Goal: Book appointment/travel/reservation

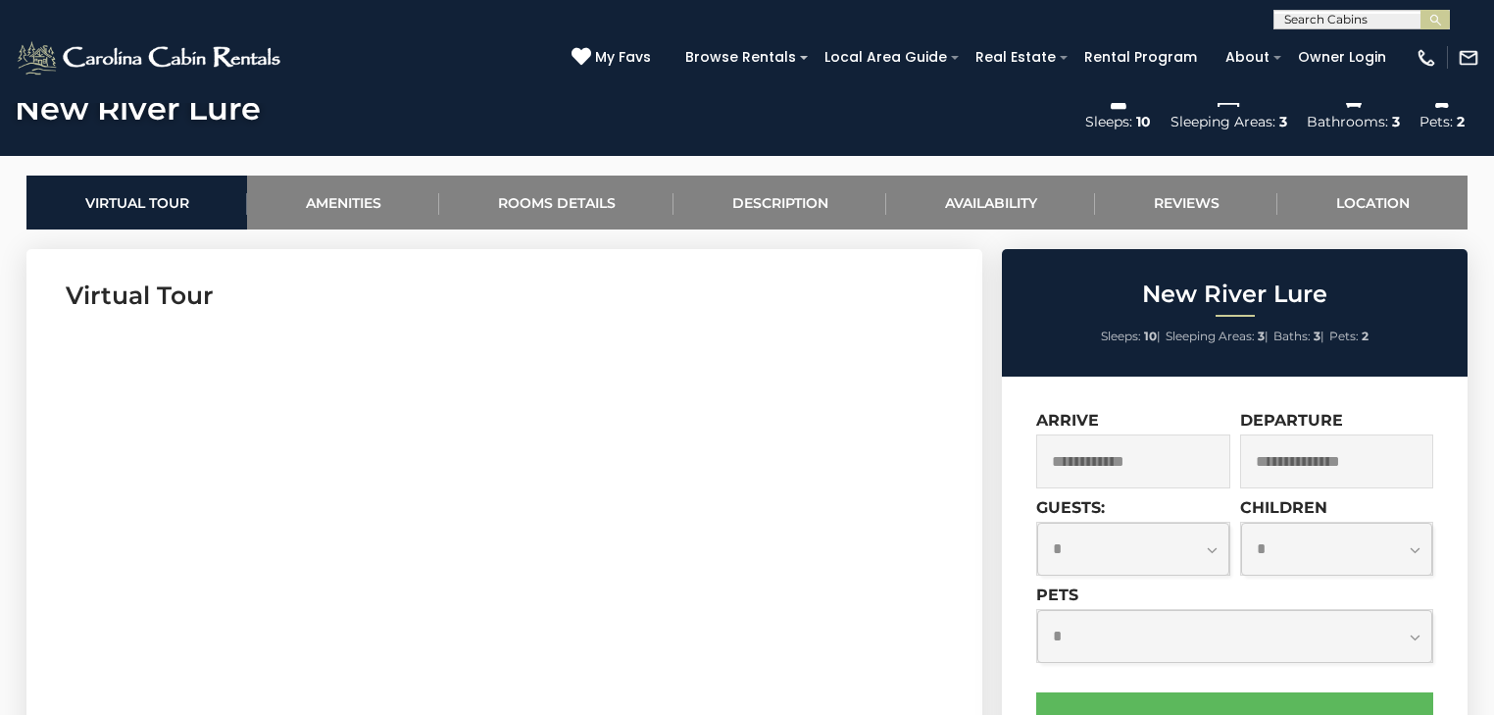
scroll to position [863, 0]
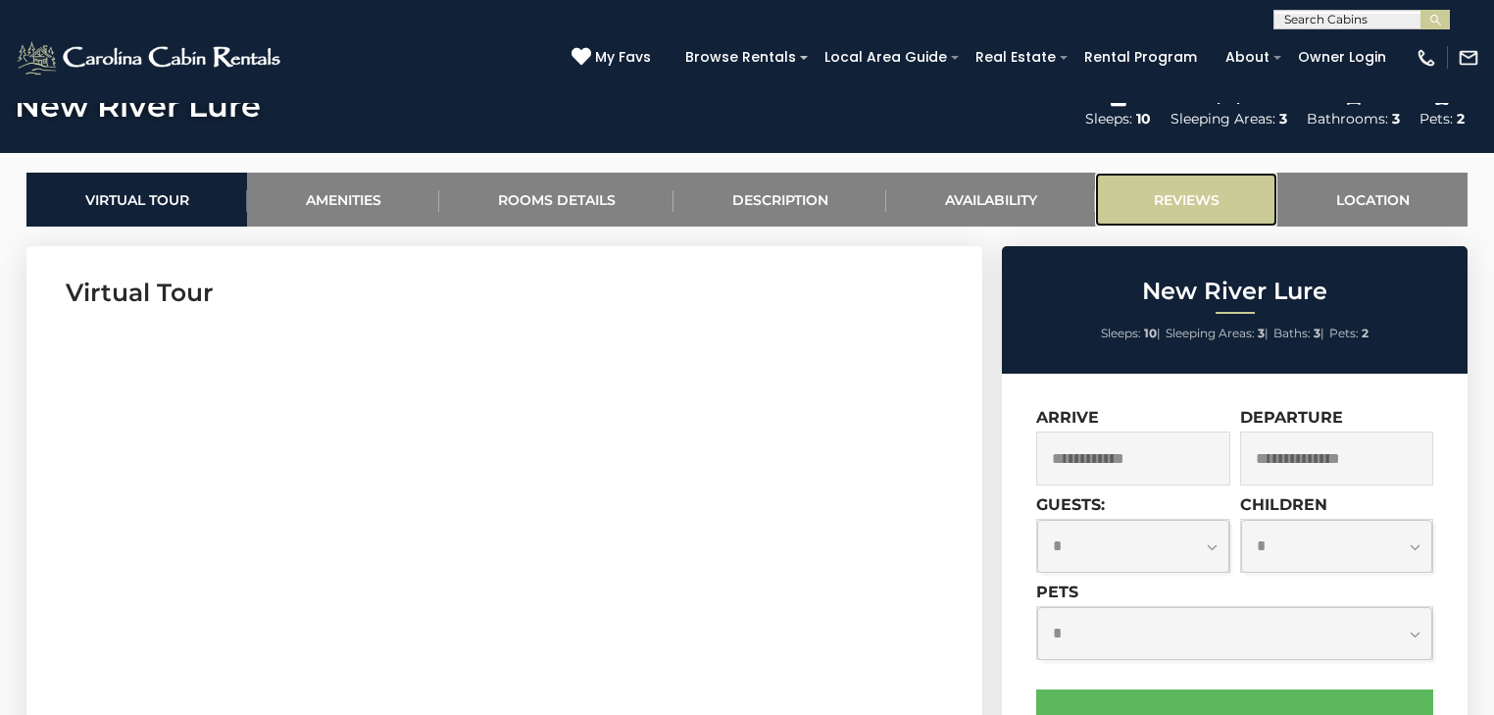
click at [1185, 200] on link "Reviews" at bounding box center [1186, 200] width 182 height 54
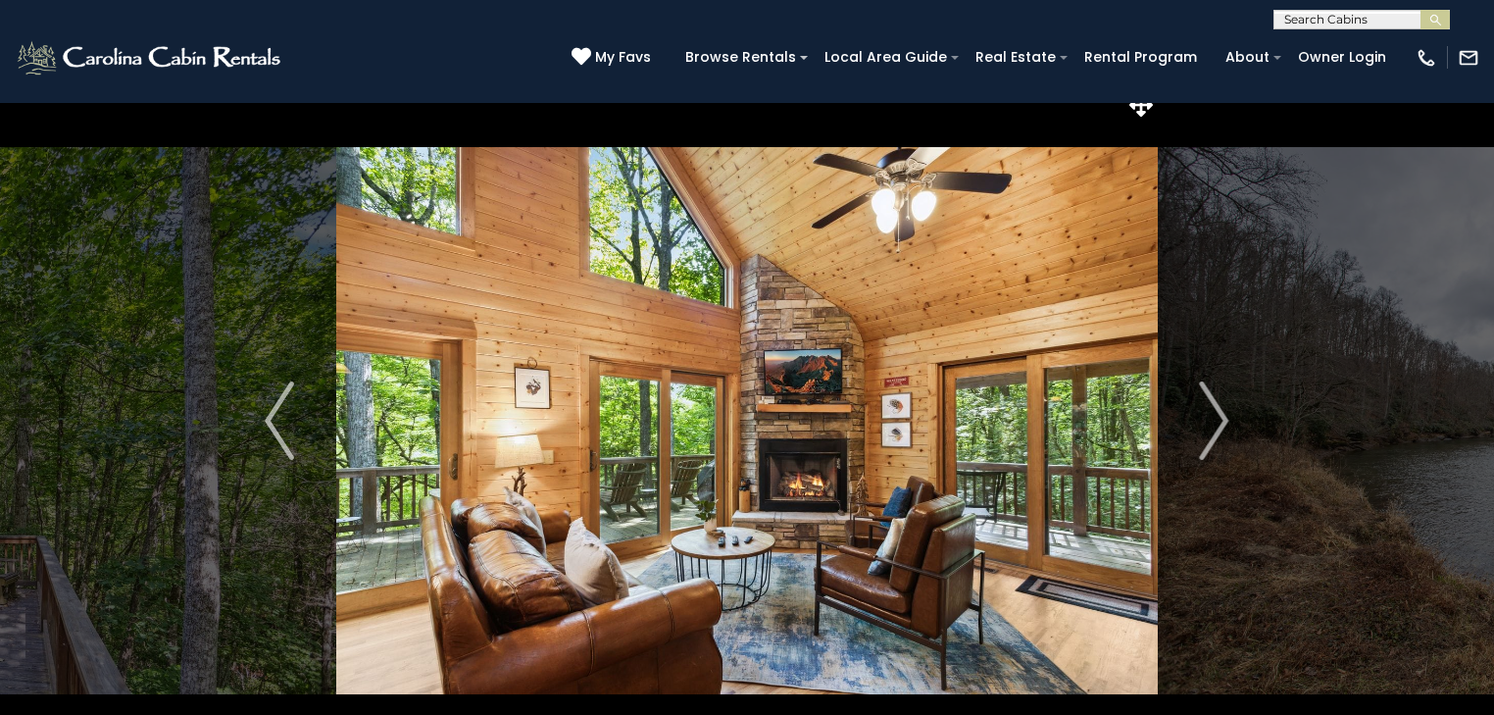
scroll to position [0, 0]
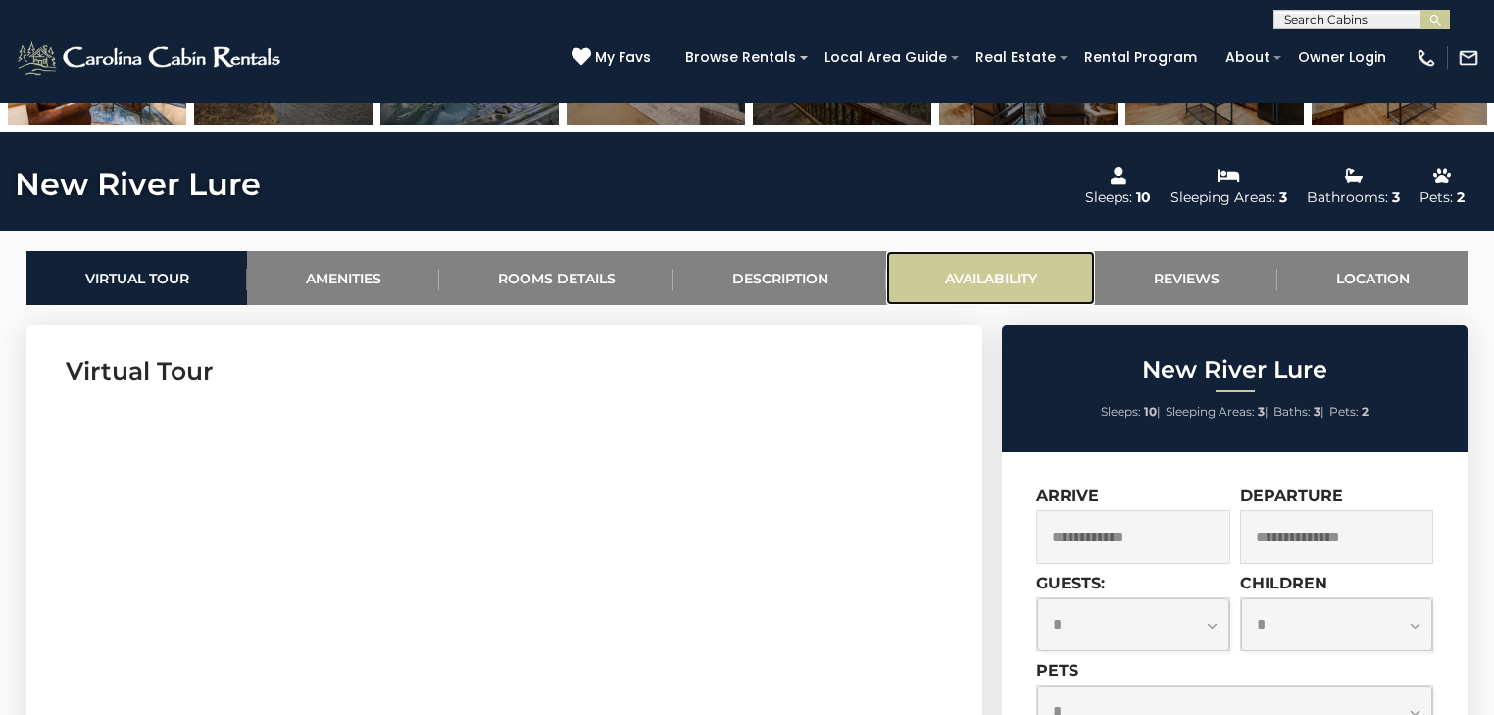
click at [947, 271] on link "Availability" at bounding box center [990, 278] width 209 height 54
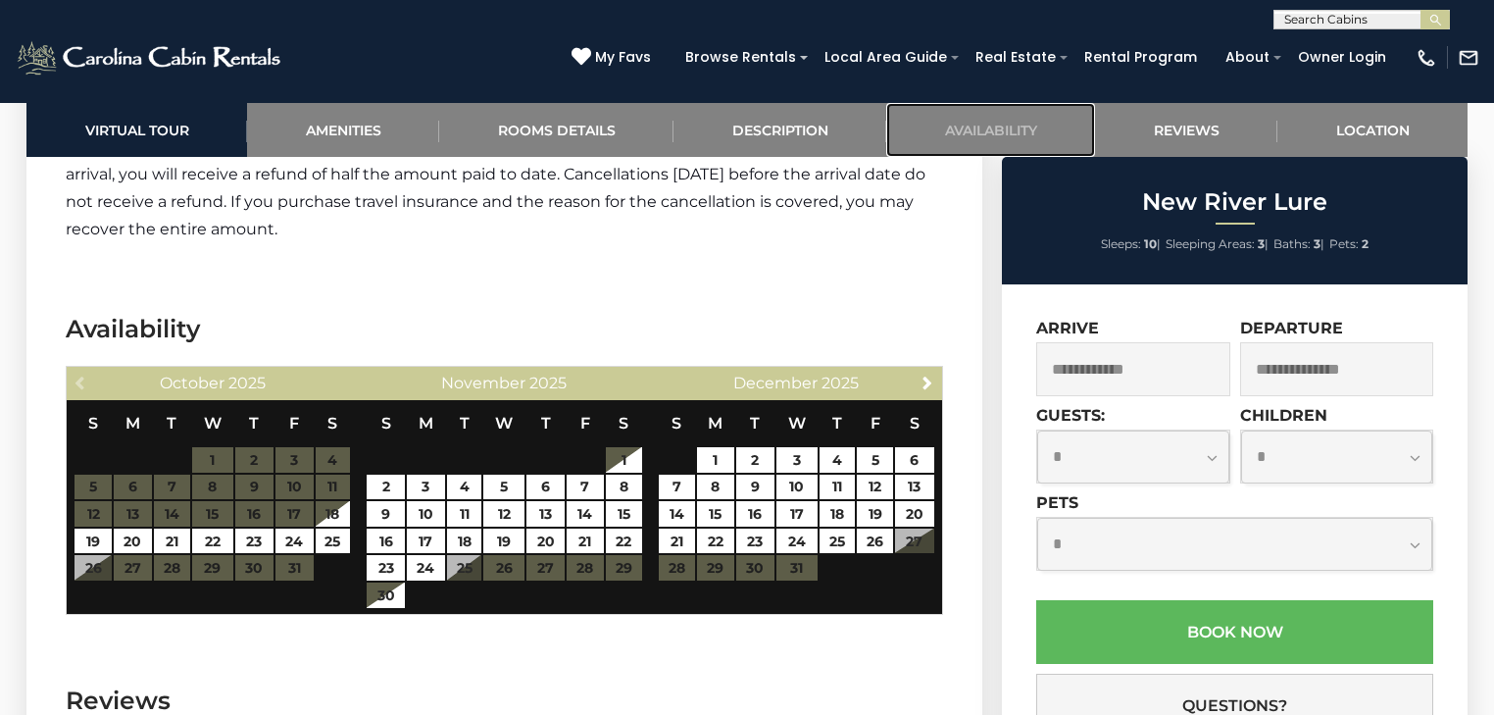
scroll to position [4774, 0]
click at [933, 375] on span "Next" at bounding box center [928, 383] width 16 height 16
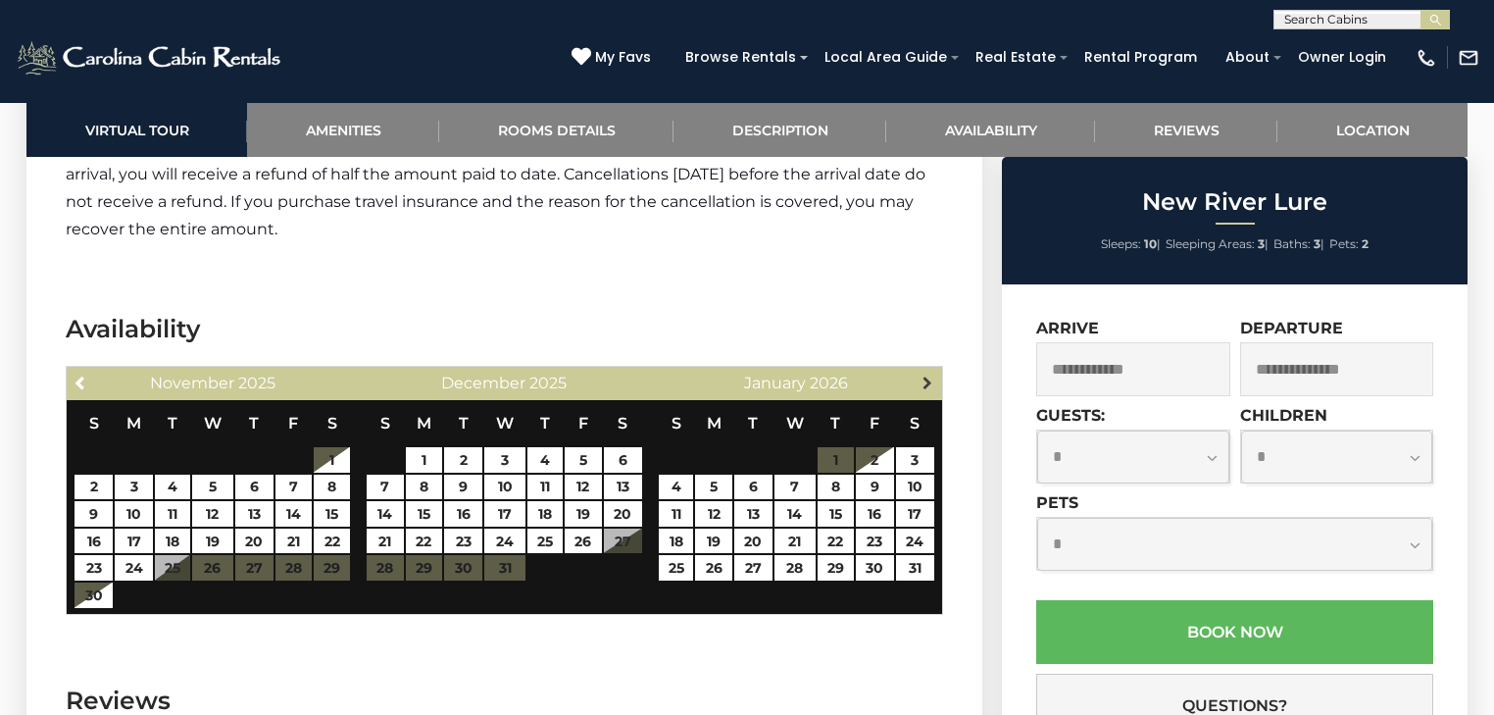
click at [927, 375] on span "Next" at bounding box center [928, 383] width 16 height 16
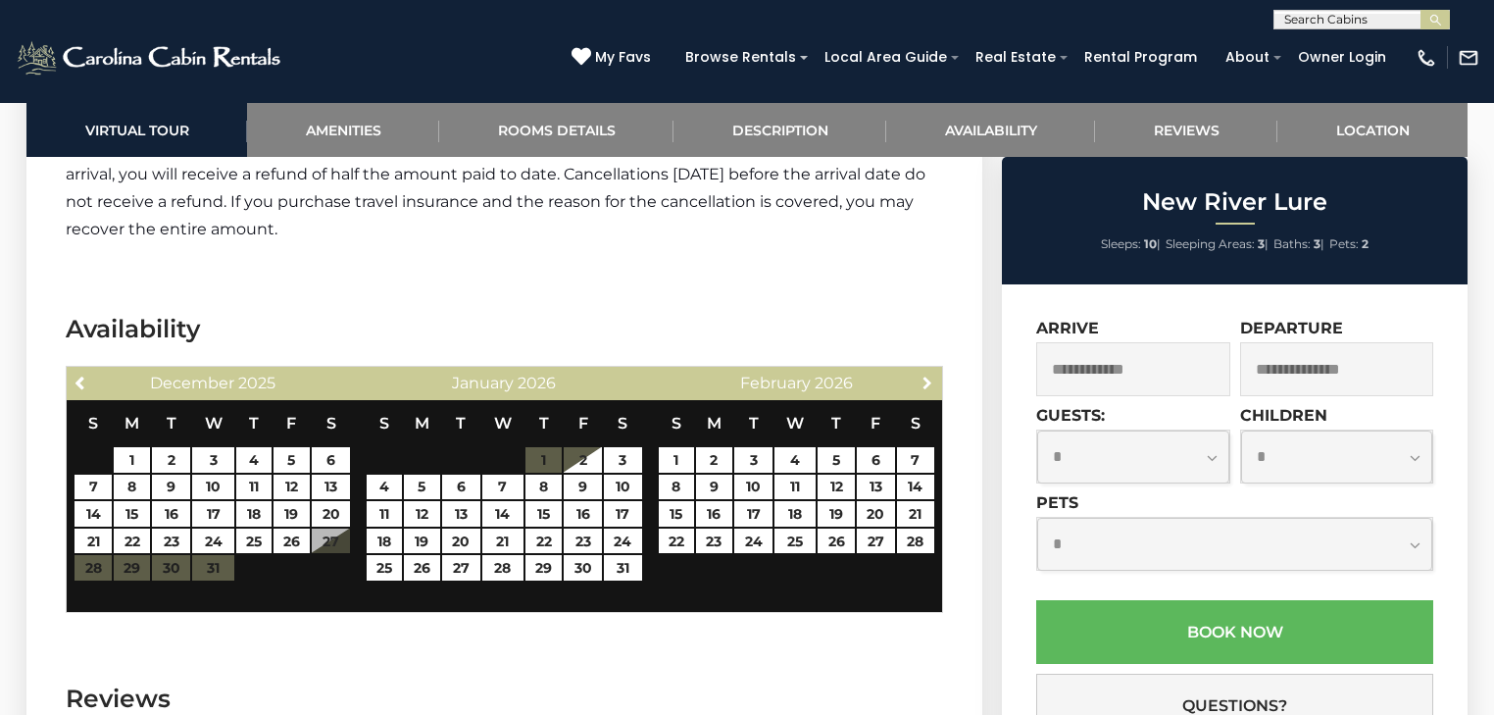
click at [927, 375] on span "Next" at bounding box center [928, 383] width 16 height 16
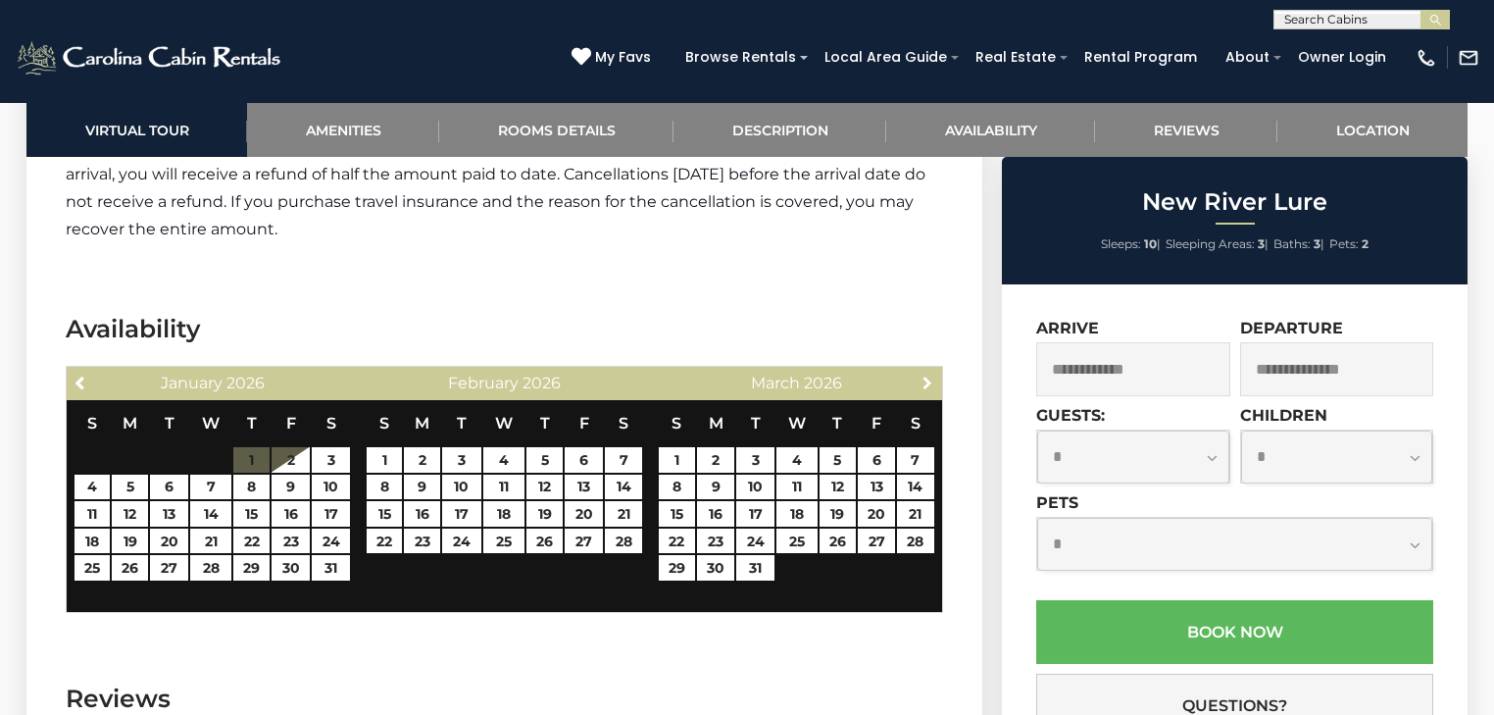
click at [927, 375] on span "Next" at bounding box center [928, 383] width 16 height 16
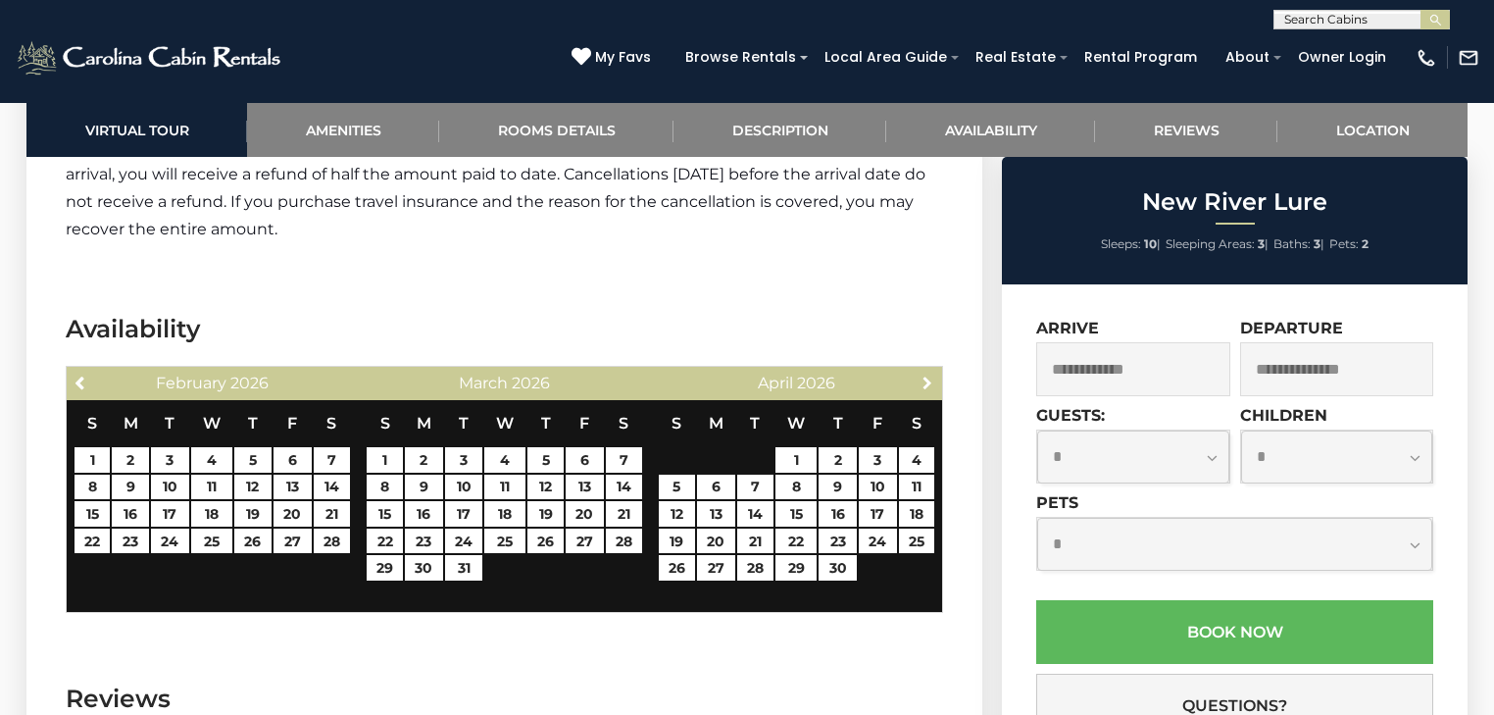
click at [927, 375] on span "Next" at bounding box center [928, 383] width 16 height 16
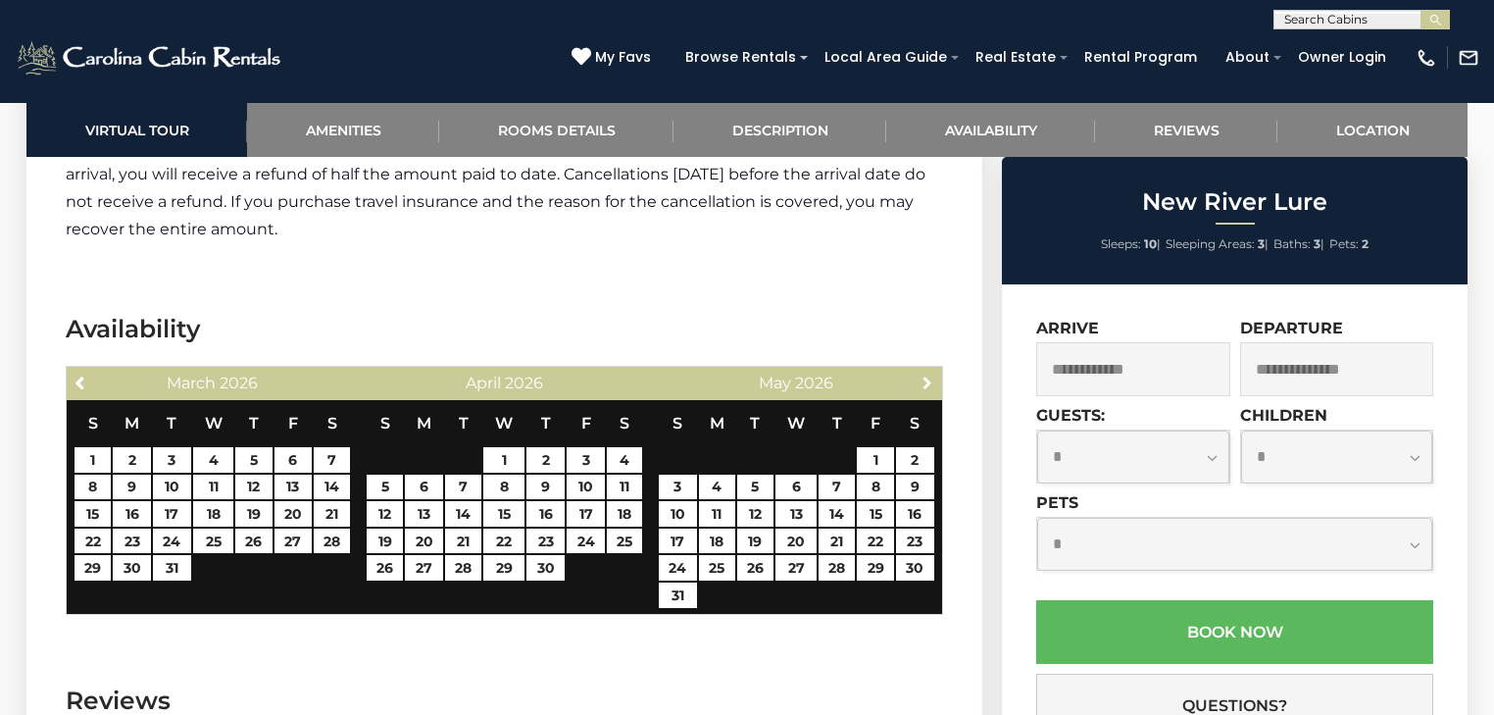
click at [927, 375] on span "Next" at bounding box center [928, 383] width 16 height 16
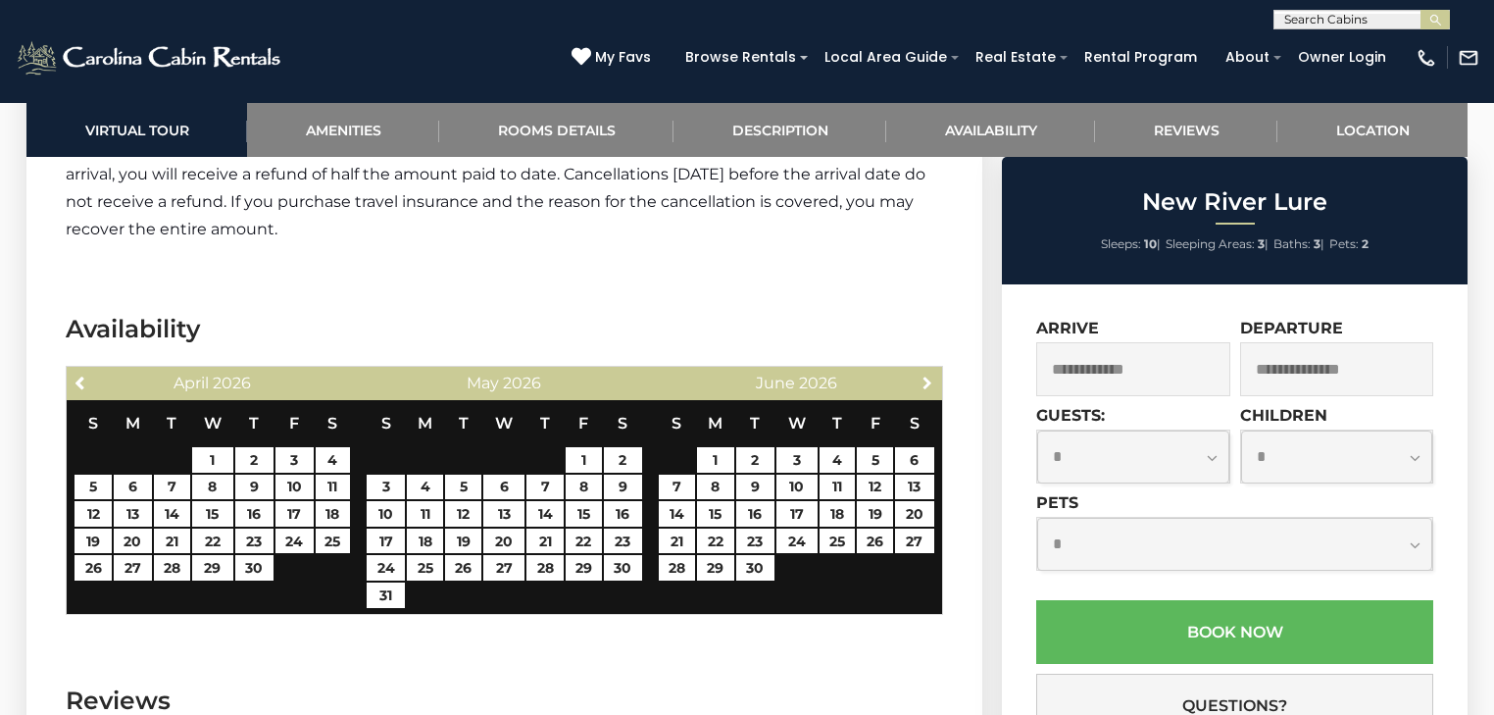
click at [927, 375] on span "Next" at bounding box center [928, 383] width 16 height 16
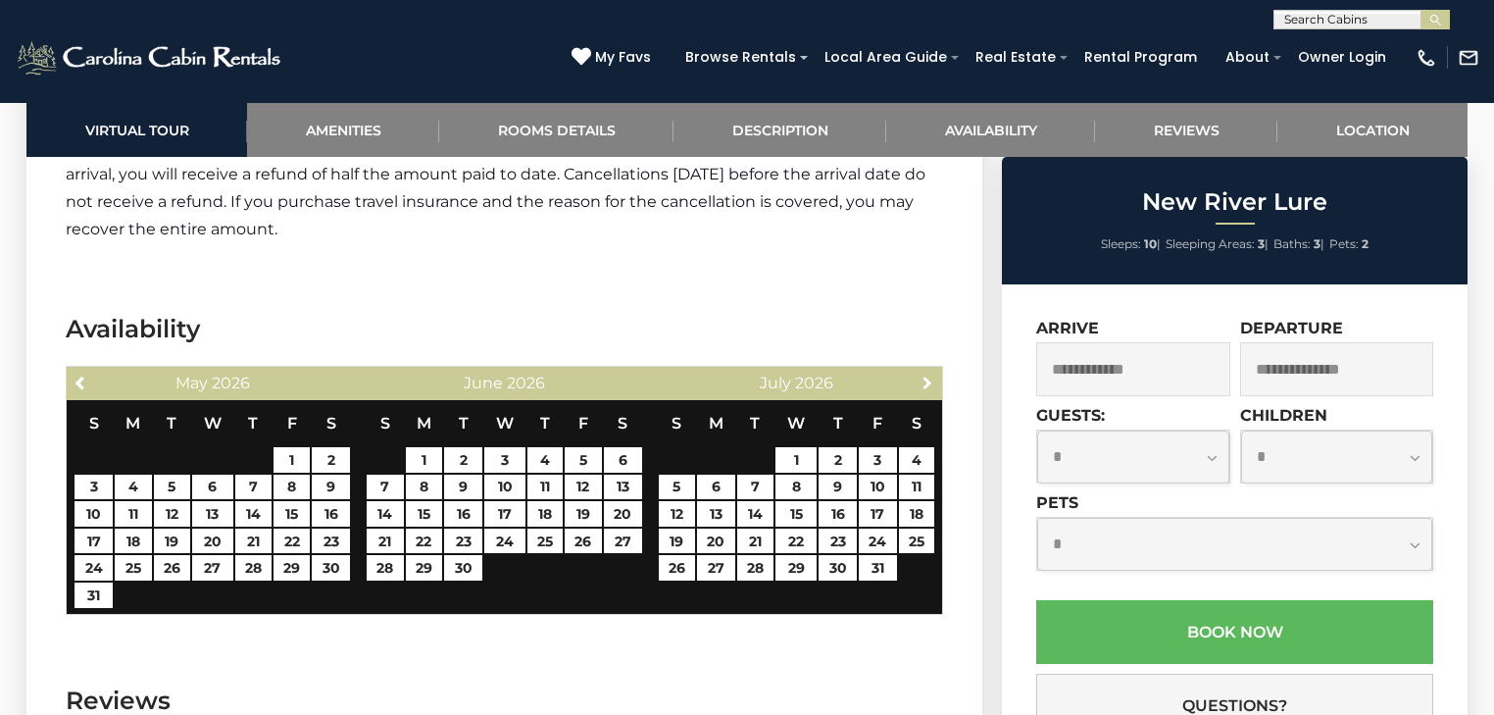
click at [927, 375] on span "Next" at bounding box center [928, 383] width 16 height 16
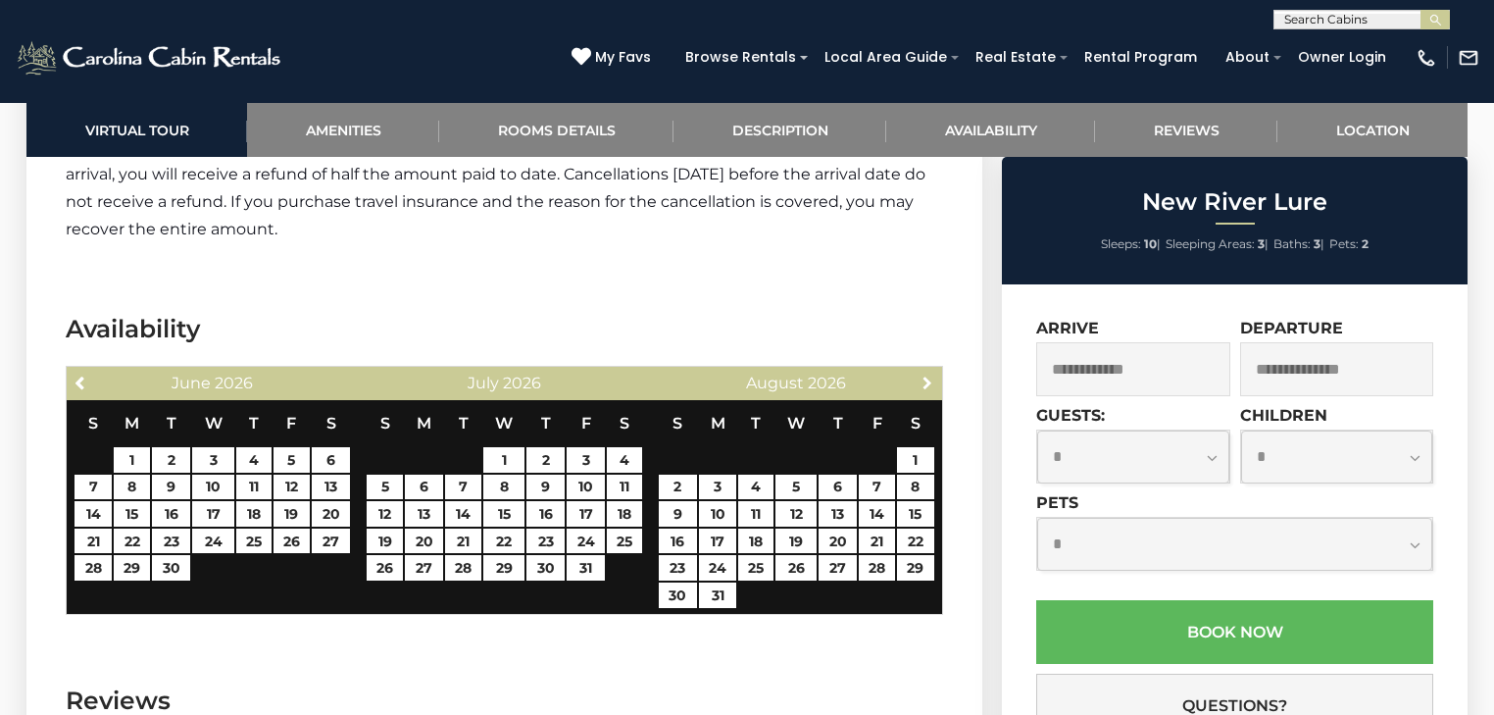
click at [927, 375] on span "Next" at bounding box center [928, 383] width 16 height 16
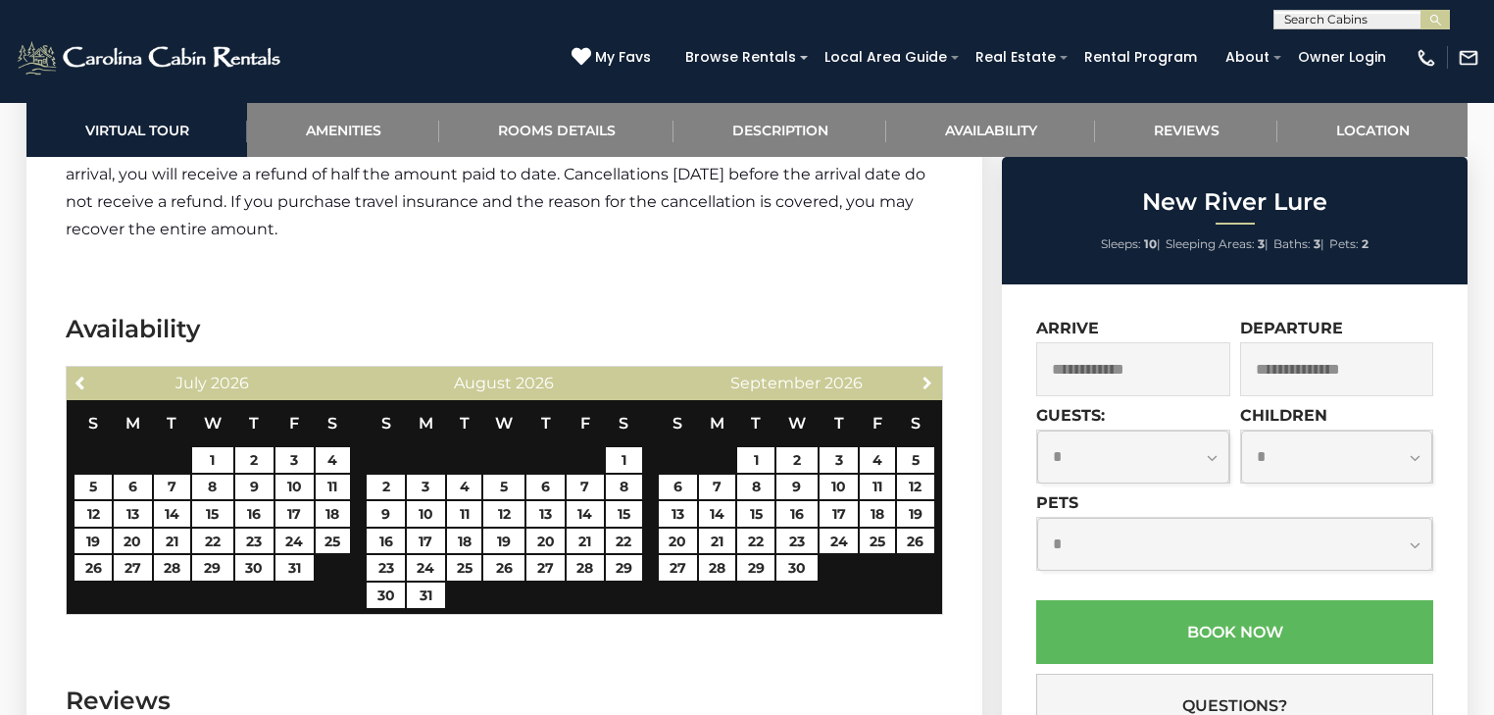
click at [927, 375] on span "Next" at bounding box center [928, 383] width 16 height 16
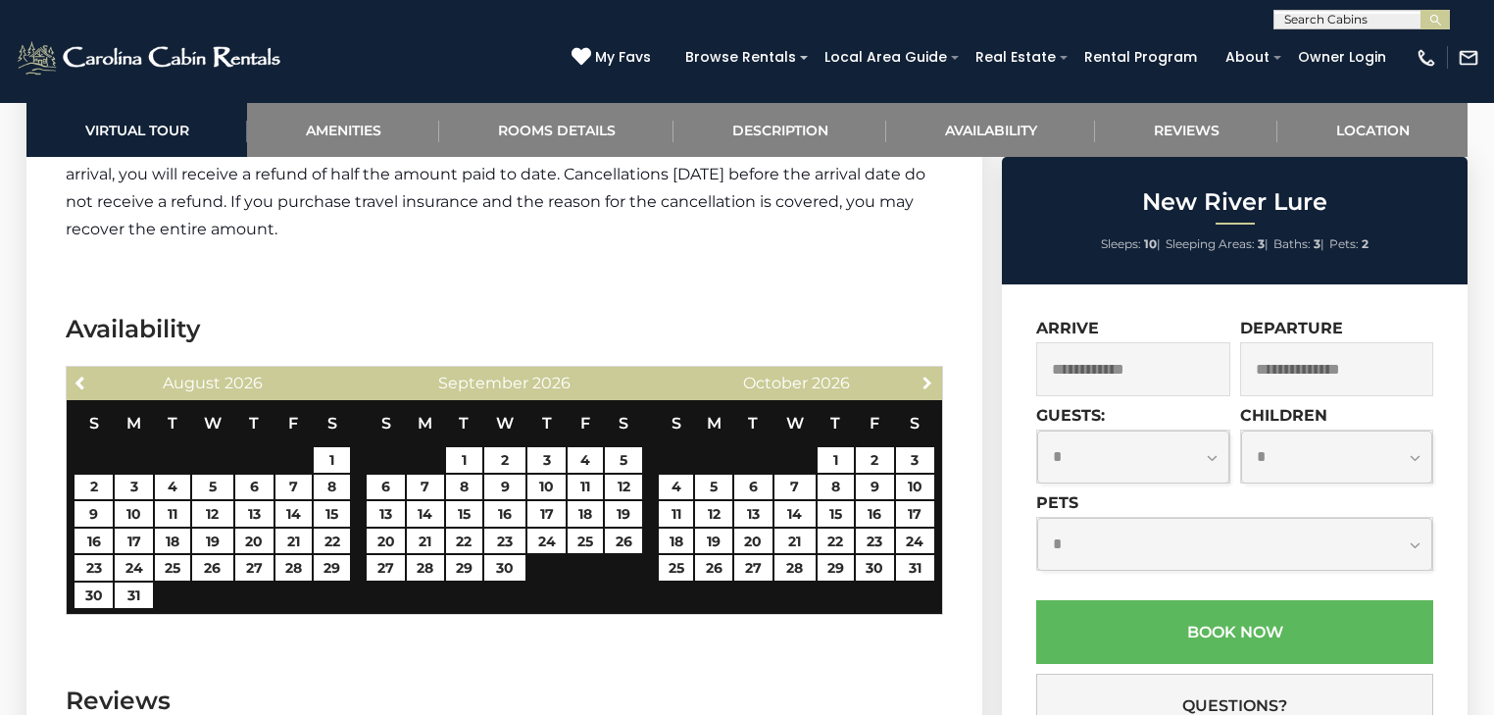
click at [927, 375] on span "Next" at bounding box center [928, 383] width 16 height 16
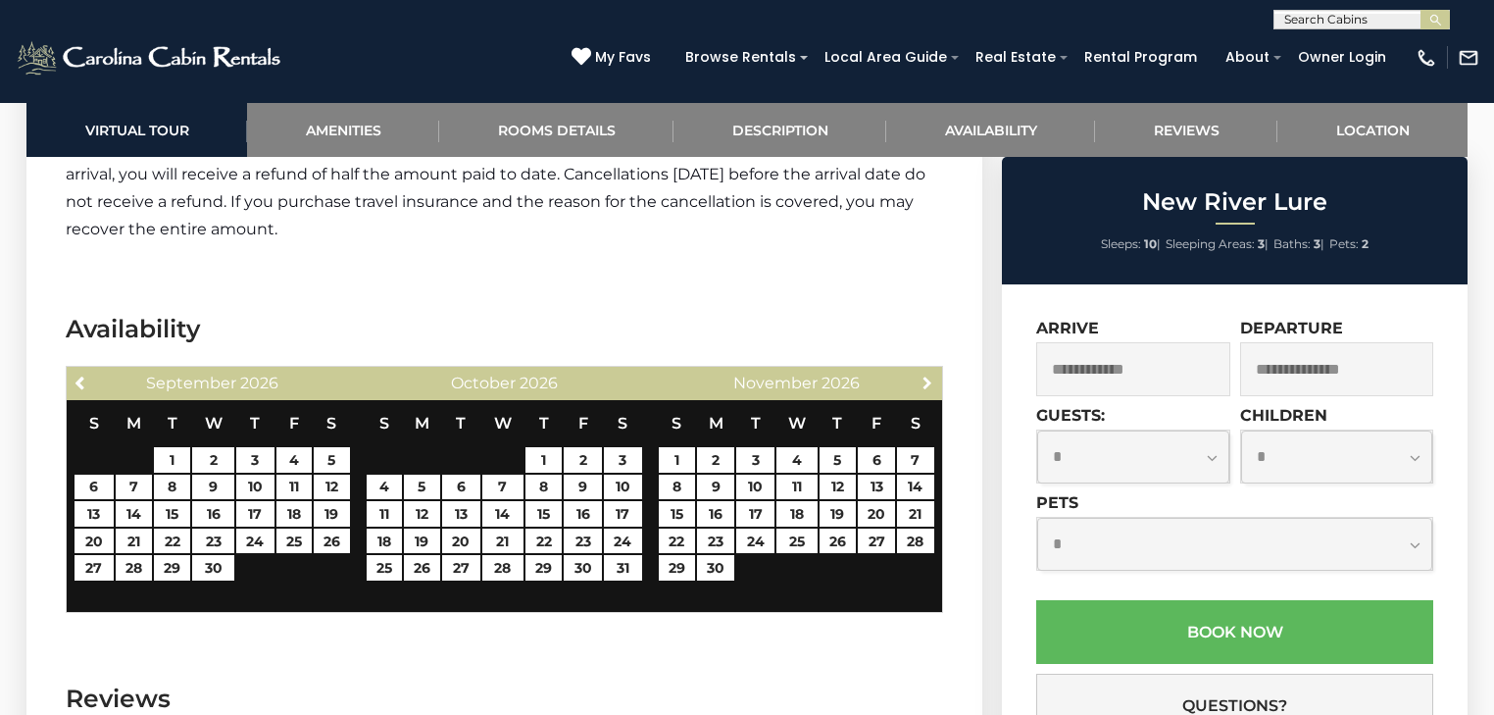
click at [927, 375] on span "Next" at bounding box center [928, 383] width 16 height 16
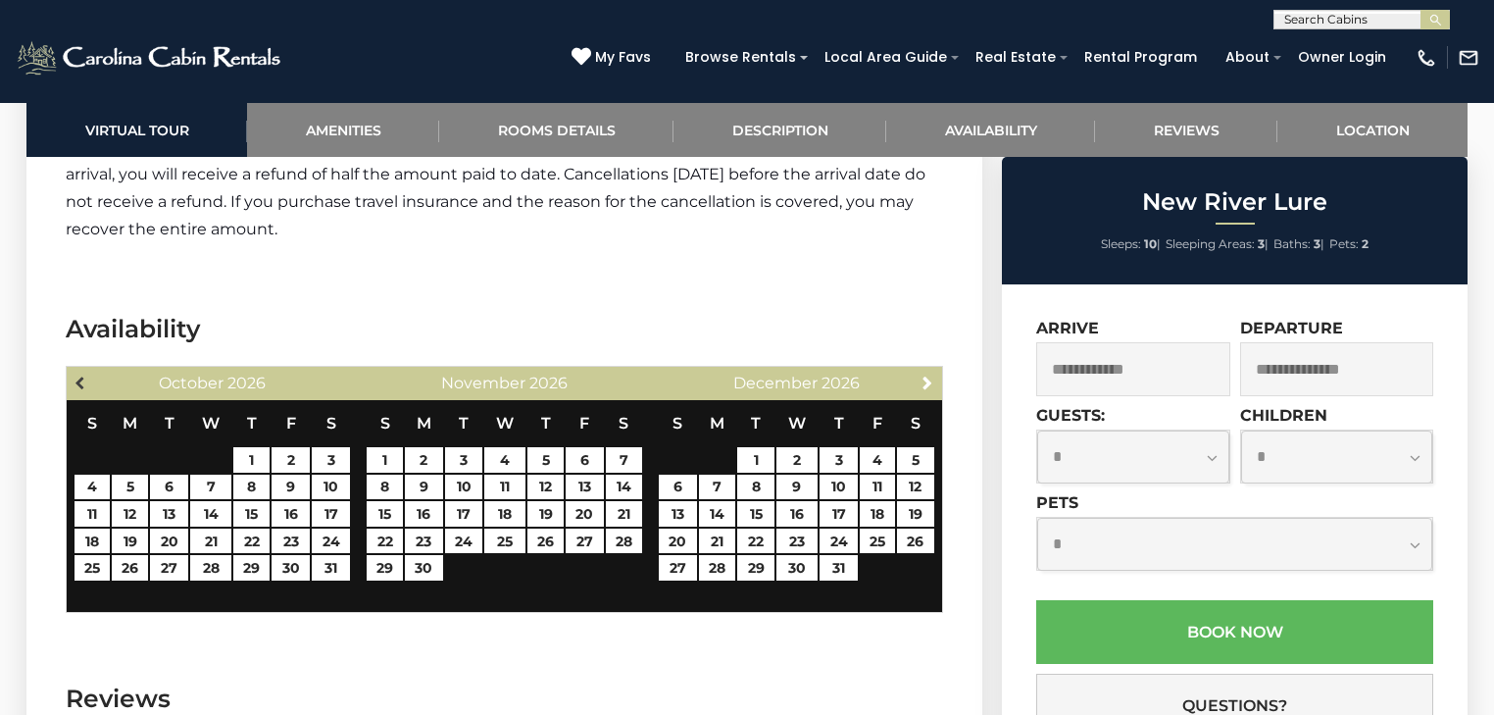
click at [82, 375] on span "Previous" at bounding box center [82, 383] width 16 height 16
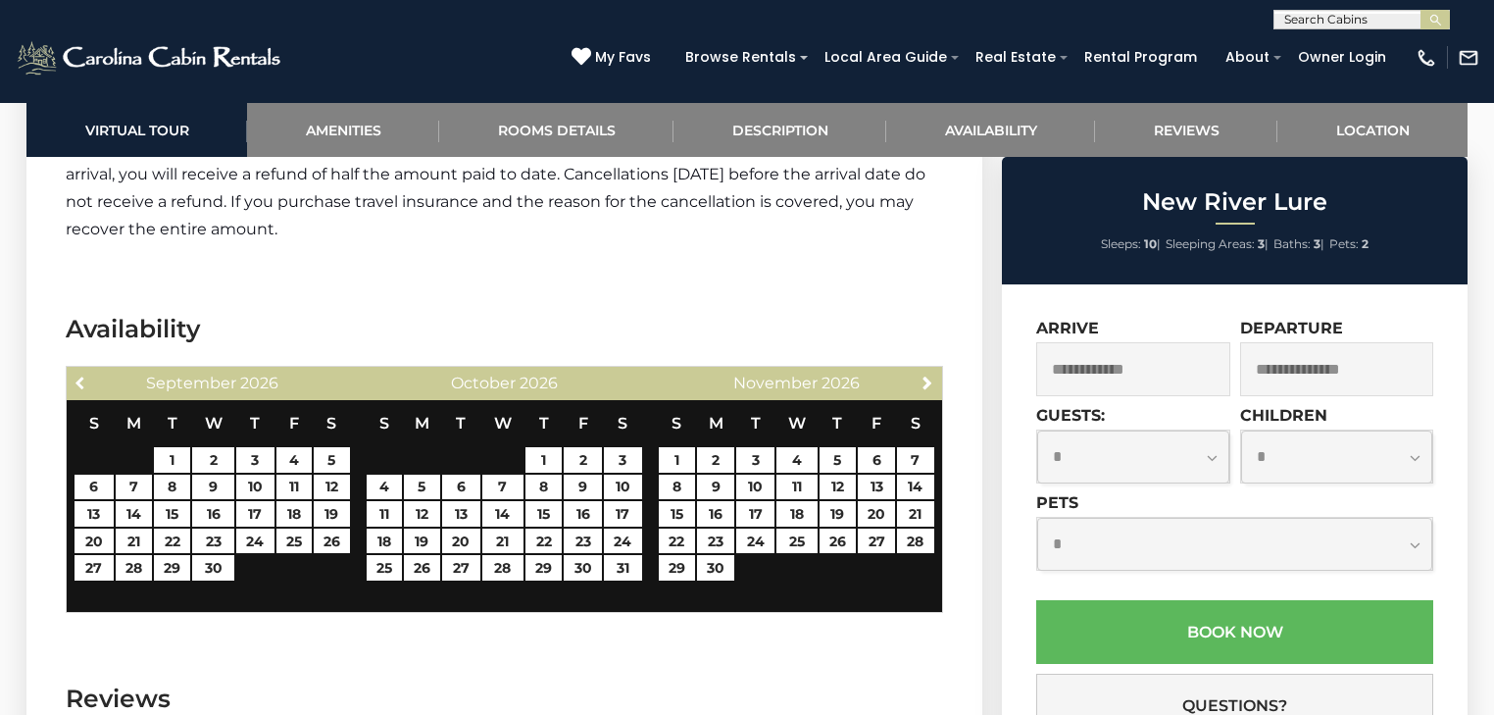
click at [82, 375] on span "Previous" at bounding box center [82, 383] width 16 height 16
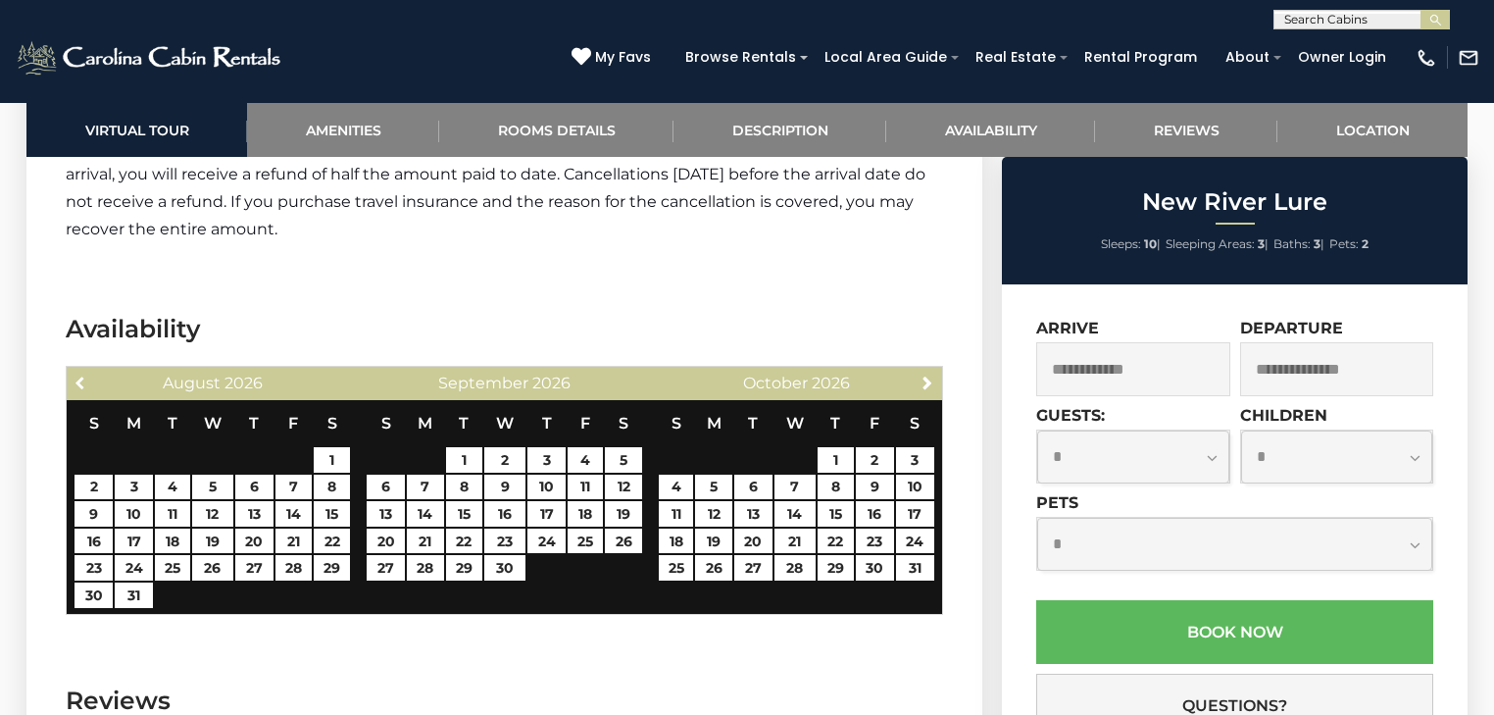
click at [82, 375] on span "Previous" at bounding box center [82, 383] width 16 height 16
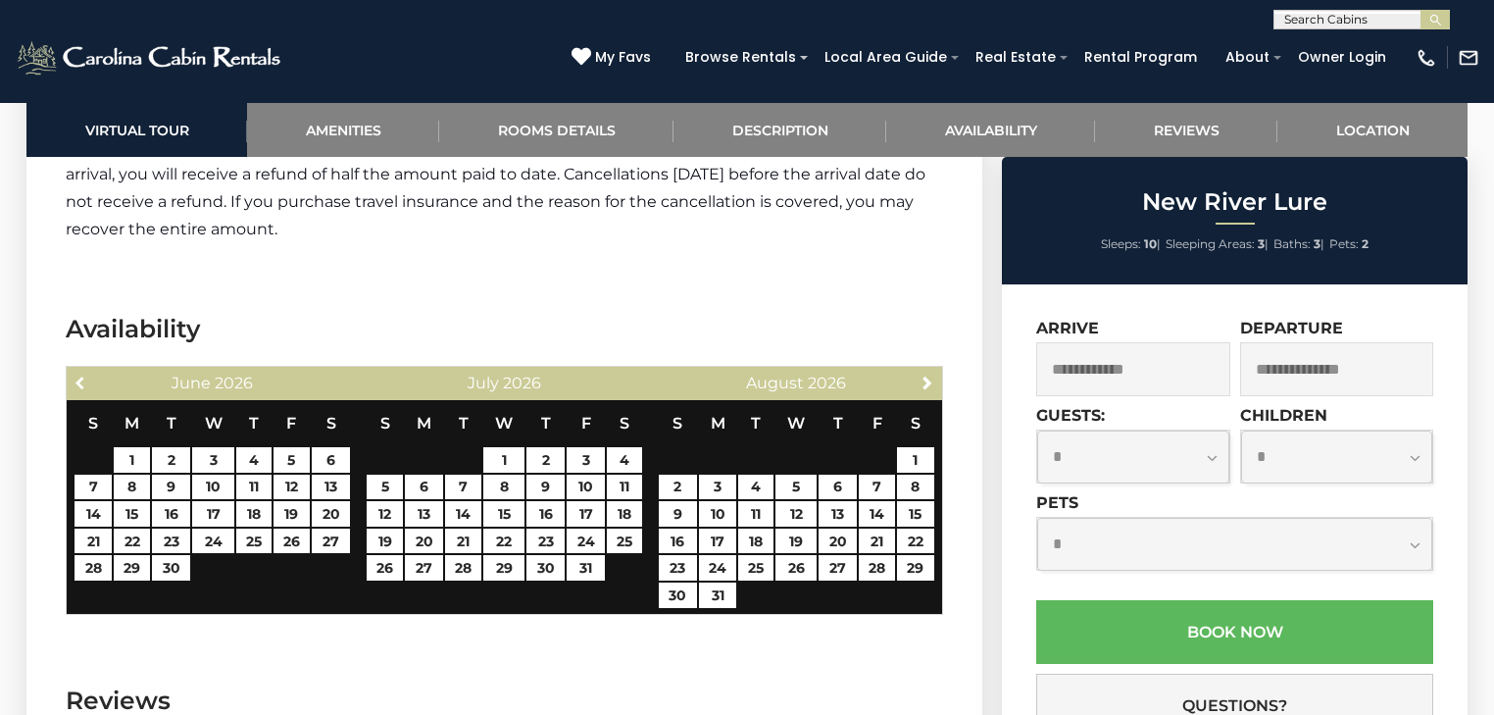
click at [80, 375] on span "Previous" at bounding box center [82, 383] width 16 height 16
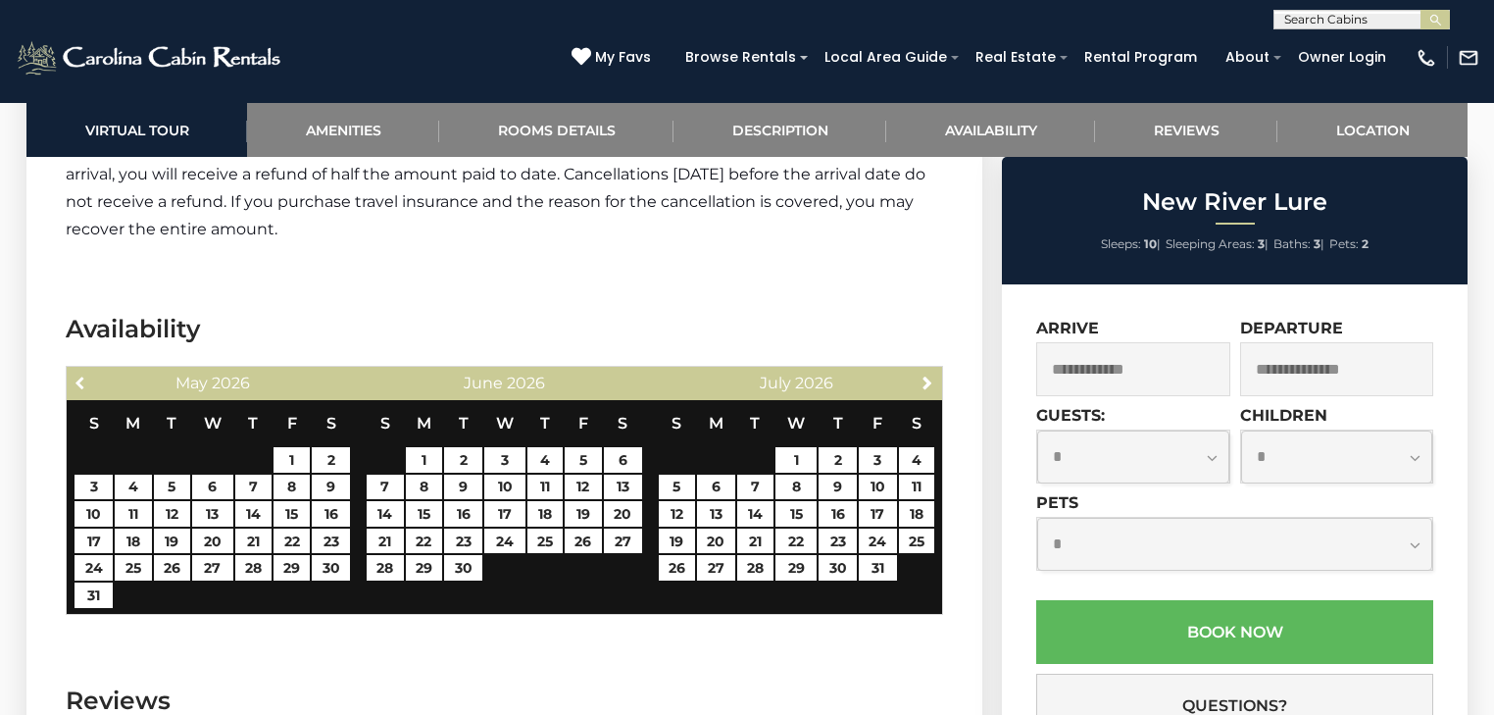
click at [80, 375] on span "Previous" at bounding box center [82, 383] width 16 height 16
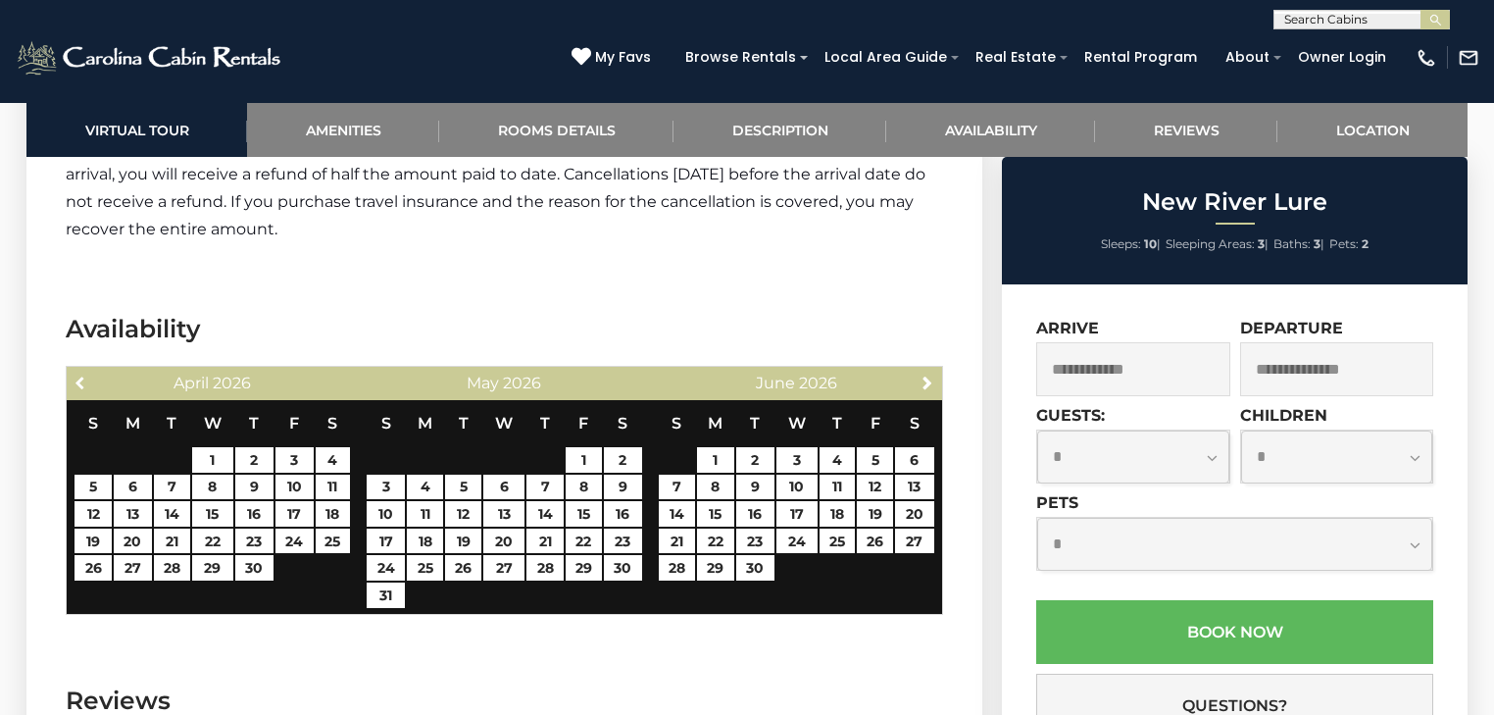
click at [80, 375] on span "Previous" at bounding box center [82, 383] width 16 height 16
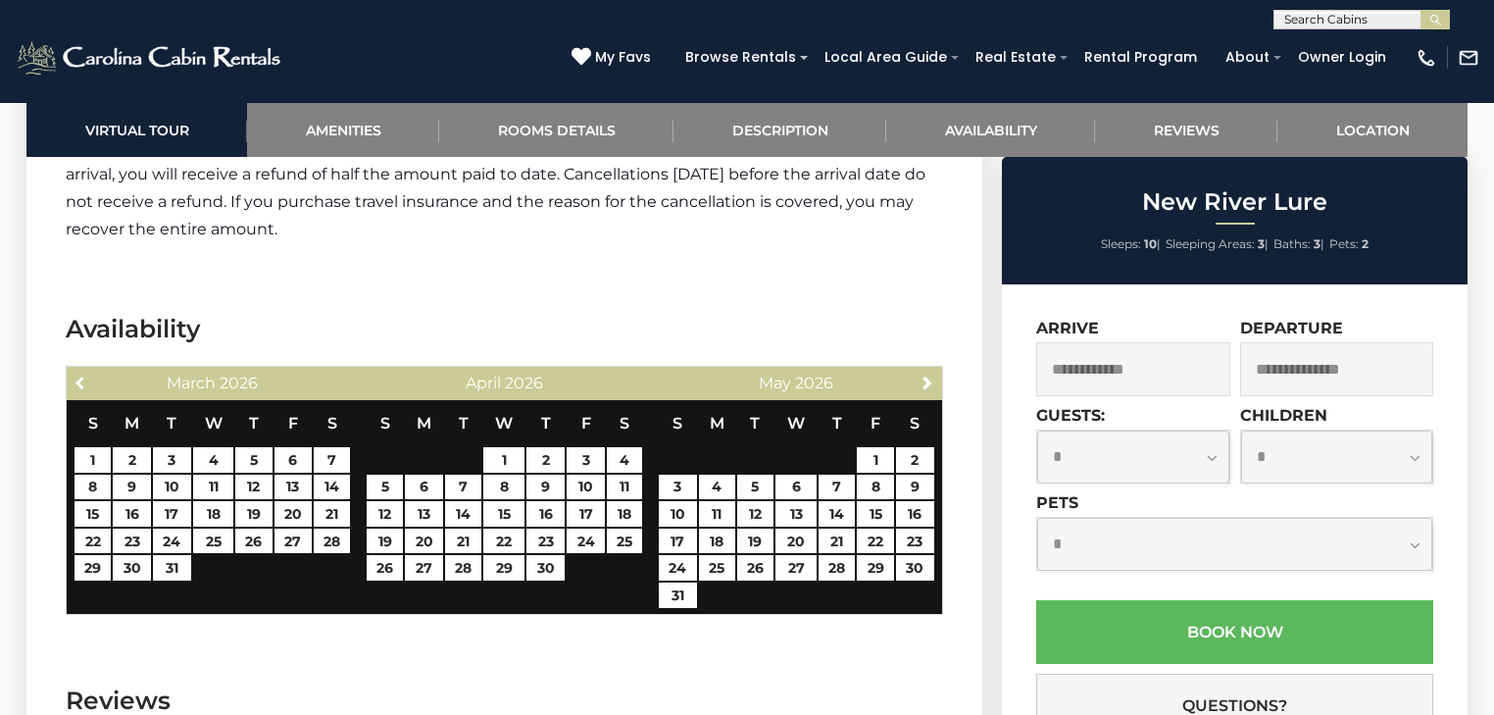
click at [80, 375] on span "Previous" at bounding box center [82, 383] width 16 height 16
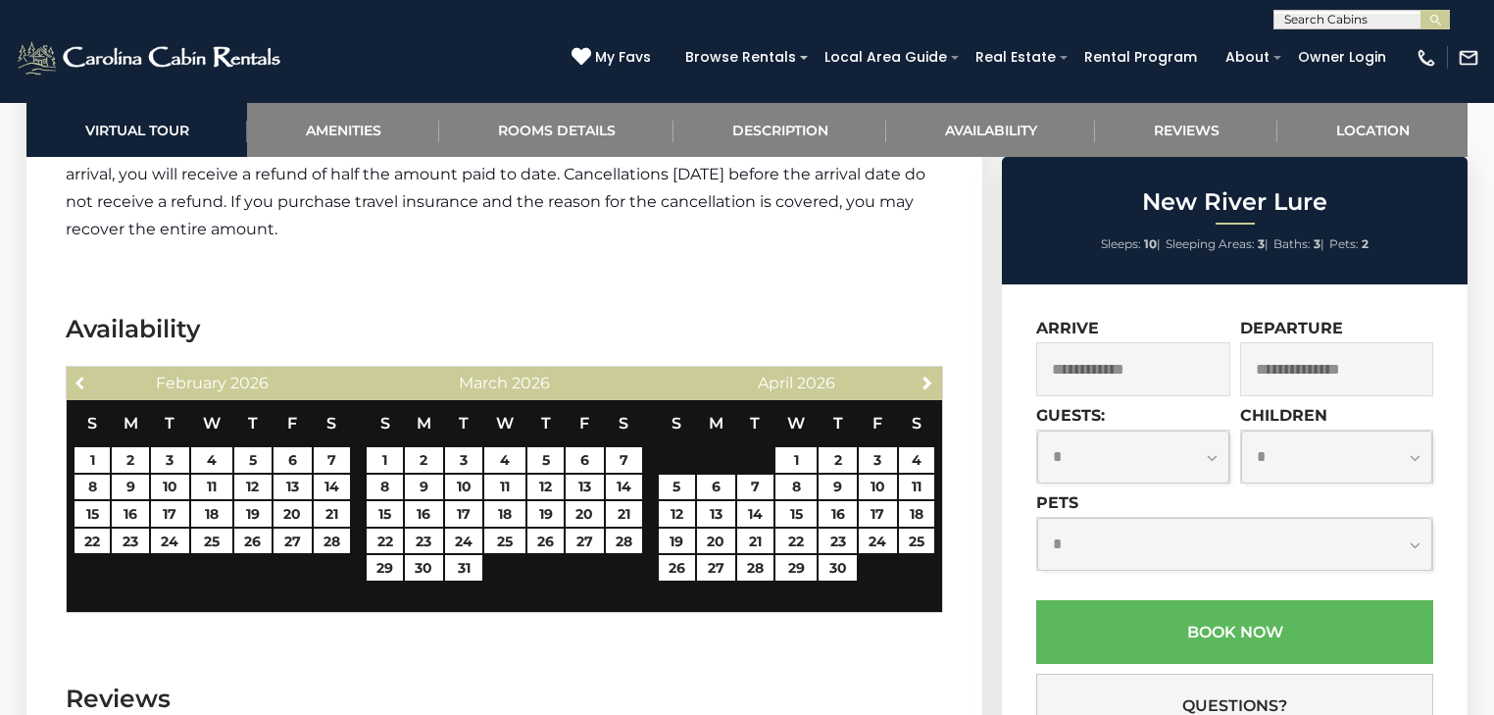
click at [80, 375] on span "Previous" at bounding box center [82, 383] width 16 height 16
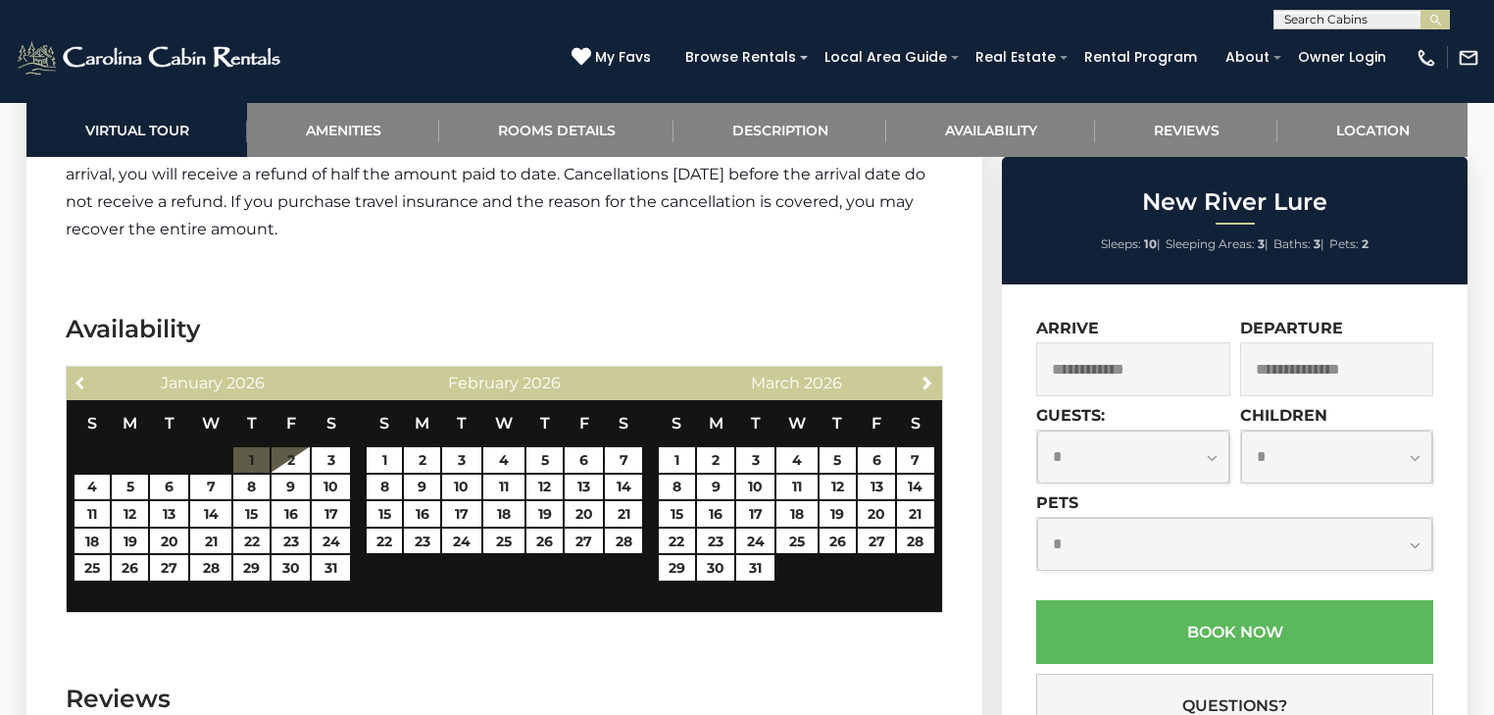
click at [80, 375] on span "Previous" at bounding box center [82, 383] width 16 height 16
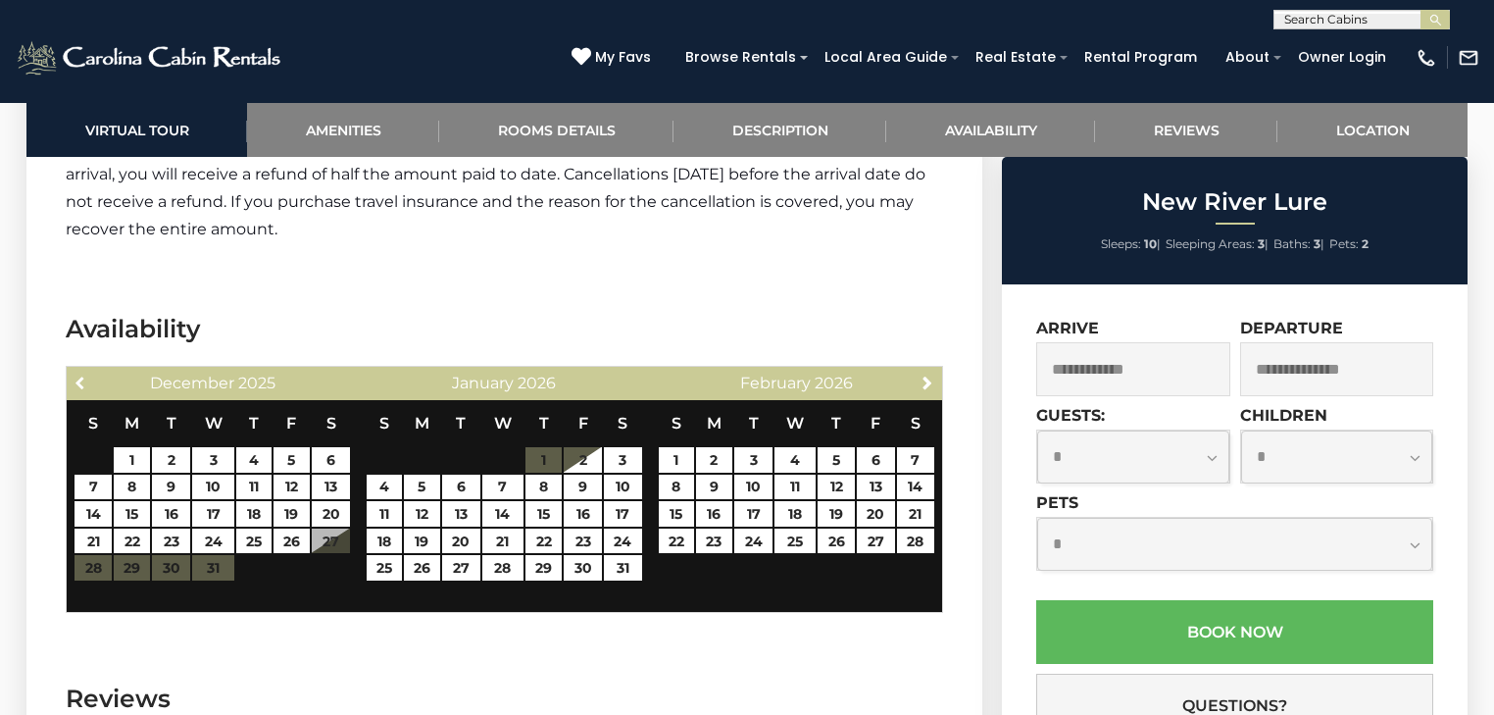
click at [80, 375] on span "Previous" at bounding box center [82, 383] width 16 height 16
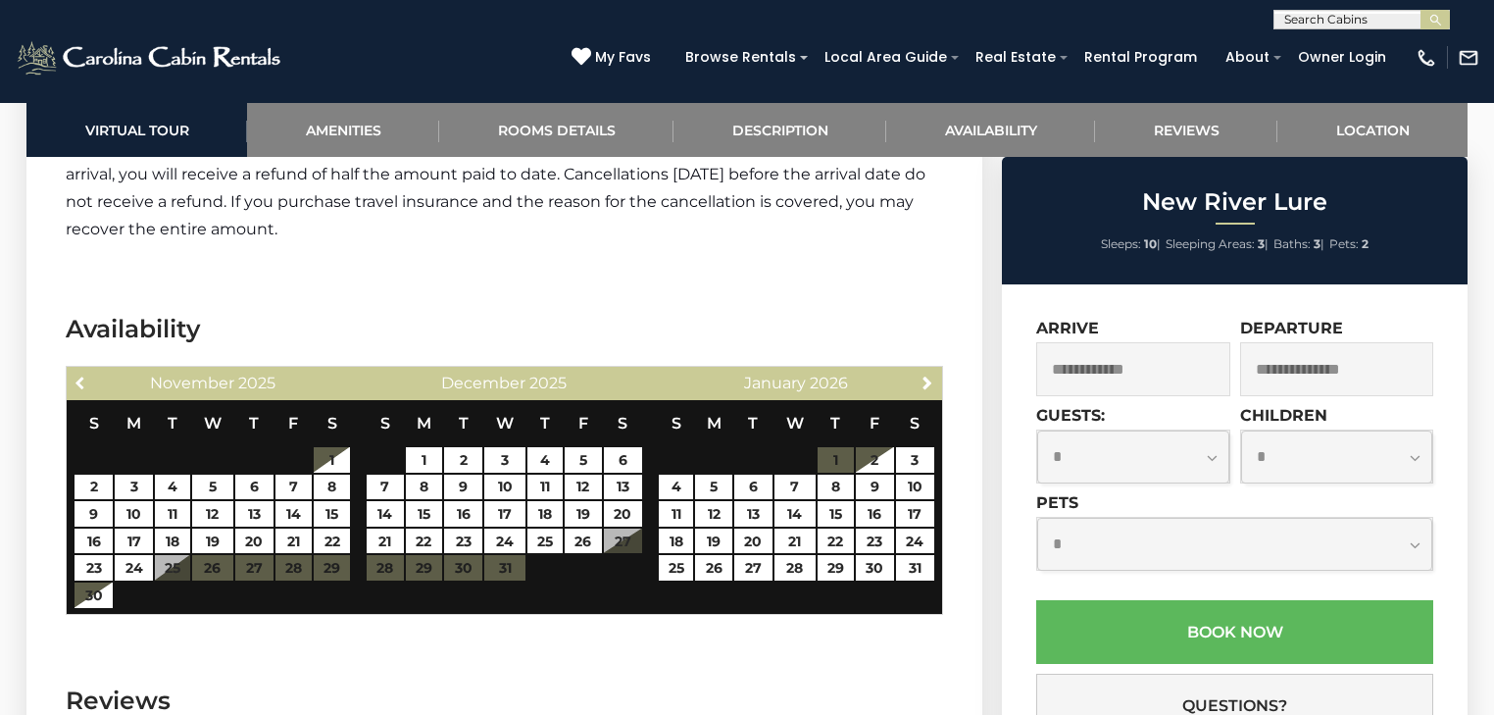
click at [80, 375] on span "Previous" at bounding box center [82, 383] width 16 height 16
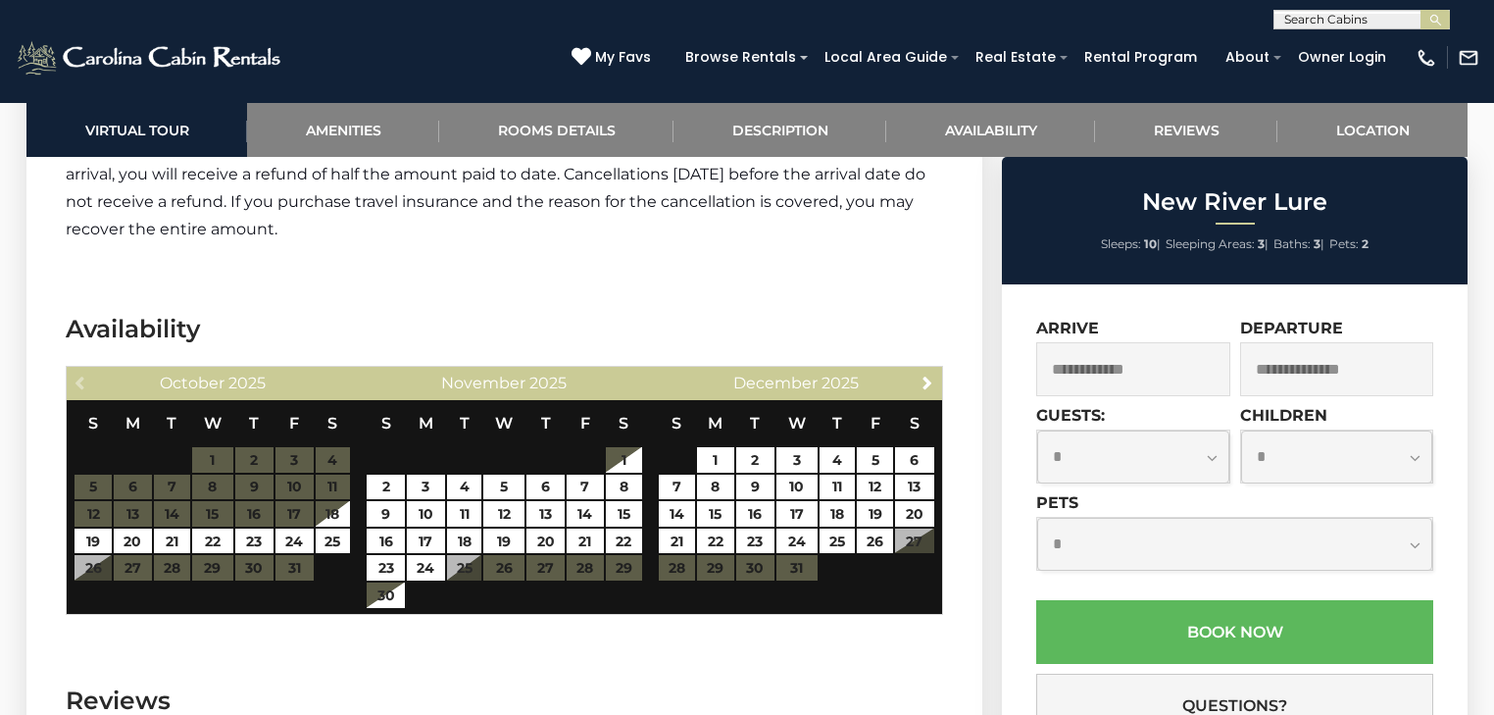
click at [80, 367] on div "Previous October 2025" at bounding box center [213, 383] width 292 height 33
click at [177, 61] on img at bounding box center [151, 57] width 272 height 39
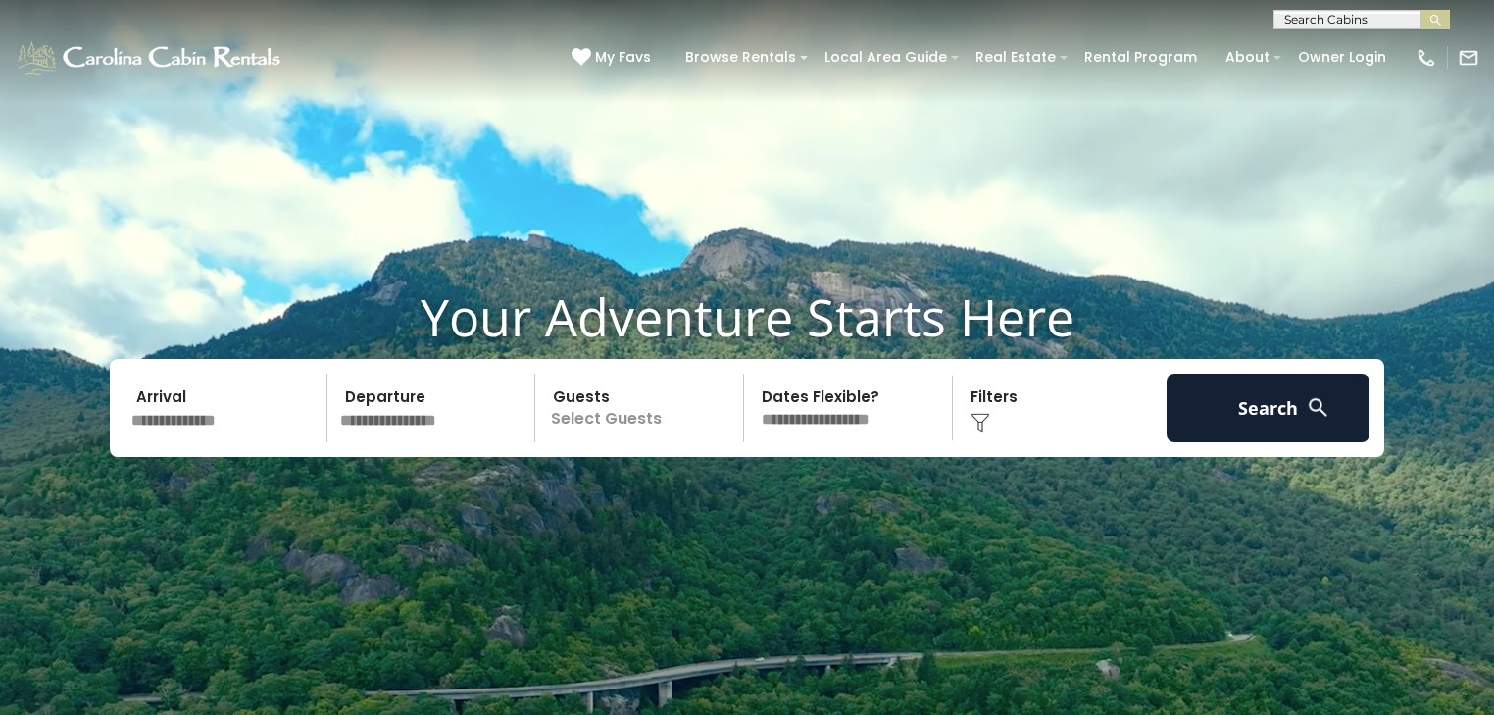
click at [829, 404] on select "**********" at bounding box center [851, 408] width 202 height 69
select select "*"
click at [750, 374] on select "**********" at bounding box center [851, 408] width 202 height 69
click at [589, 417] on p "Select Guests" at bounding box center [642, 408] width 202 height 69
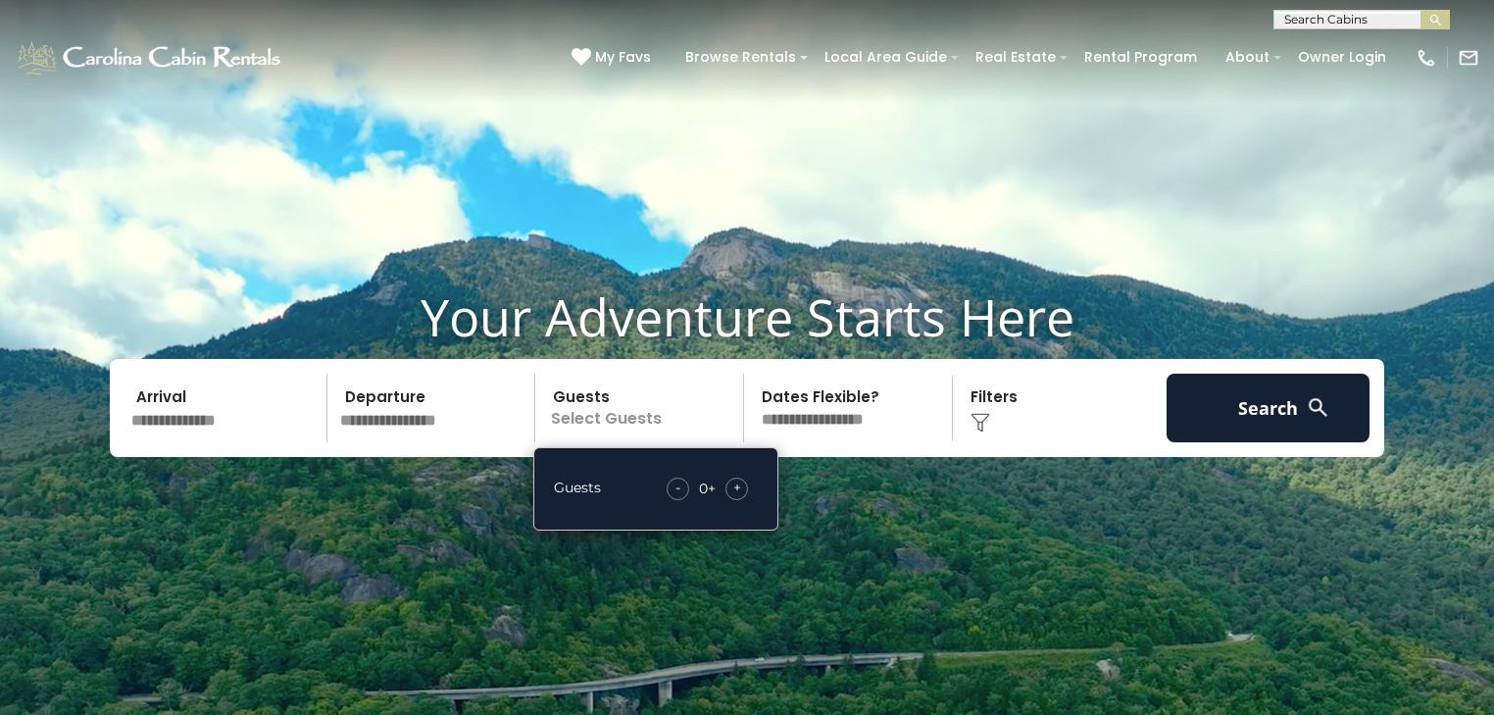
click at [732, 486] on div "+" at bounding box center [737, 489] width 23 height 23
click at [733, 486] on span "+" at bounding box center [737, 488] width 8 height 20
click at [863, 428] on select "**********" at bounding box center [851, 408] width 202 height 69
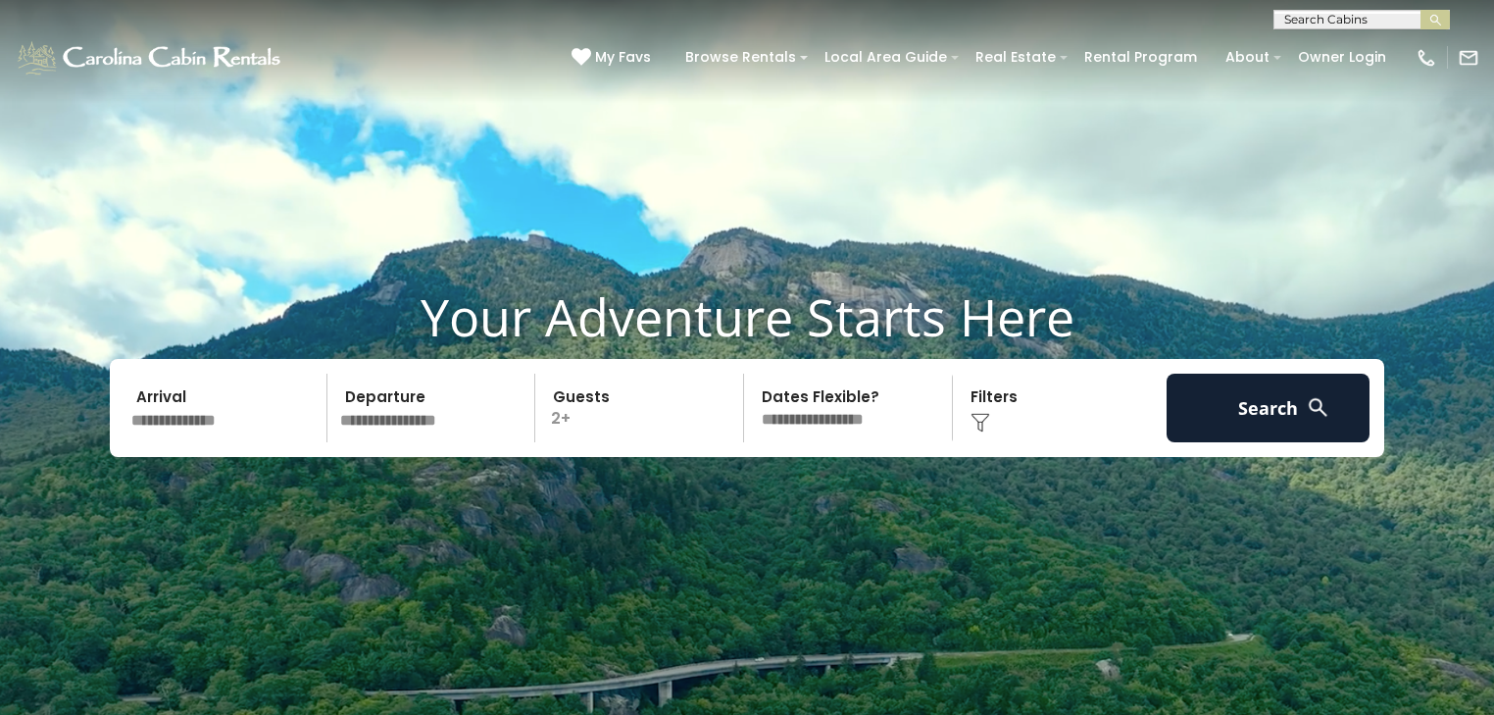
click at [750, 374] on select "**********" at bounding box center [851, 408] width 202 height 69
click at [209, 420] on input "text" at bounding box center [226, 408] width 203 height 69
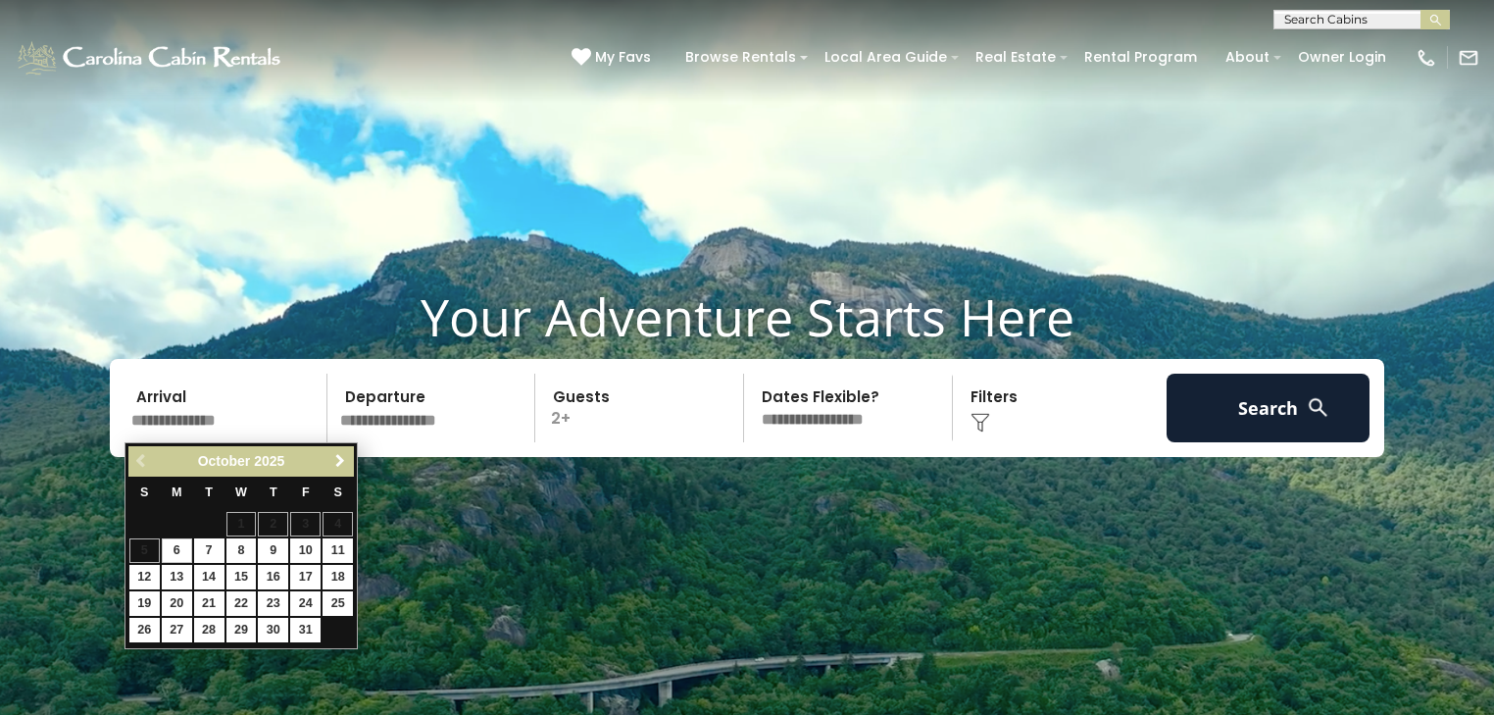
click at [342, 456] on span "Next" at bounding box center [340, 461] width 16 height 16
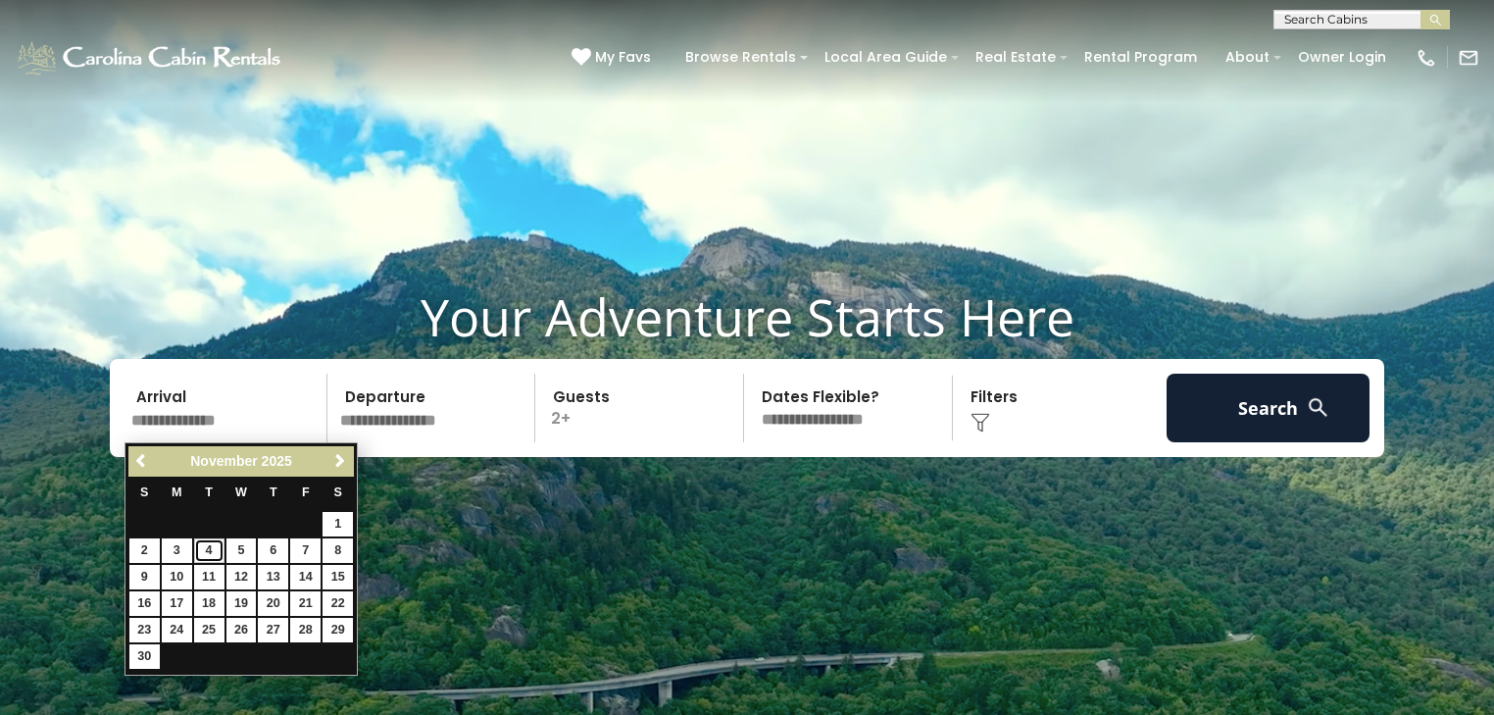
click at [208, 549] on link "4" at bounding box center [209, 550] width 30 height 25
type input "*******"
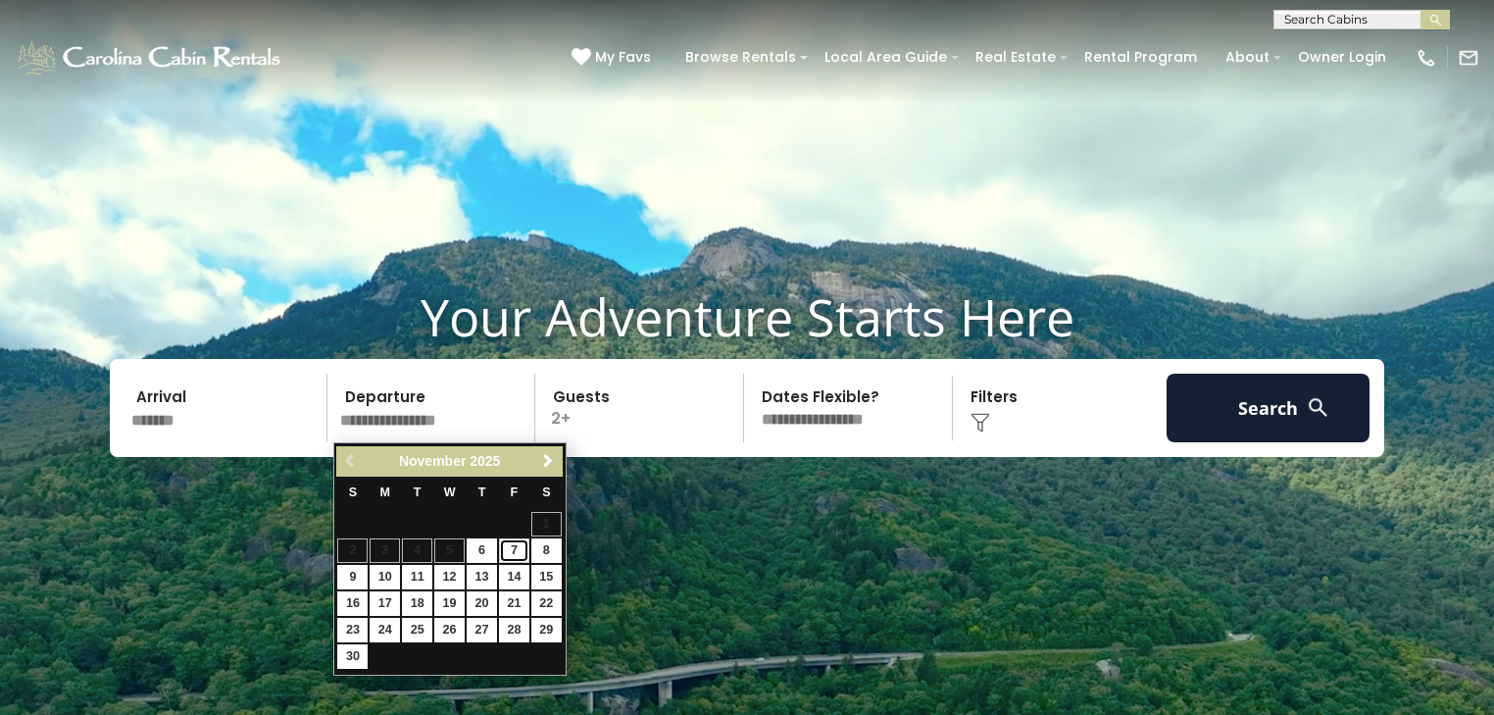
click at [508, 549] on link "7" at bounding box center [514, 550] width 30 height 25
type input "*******"
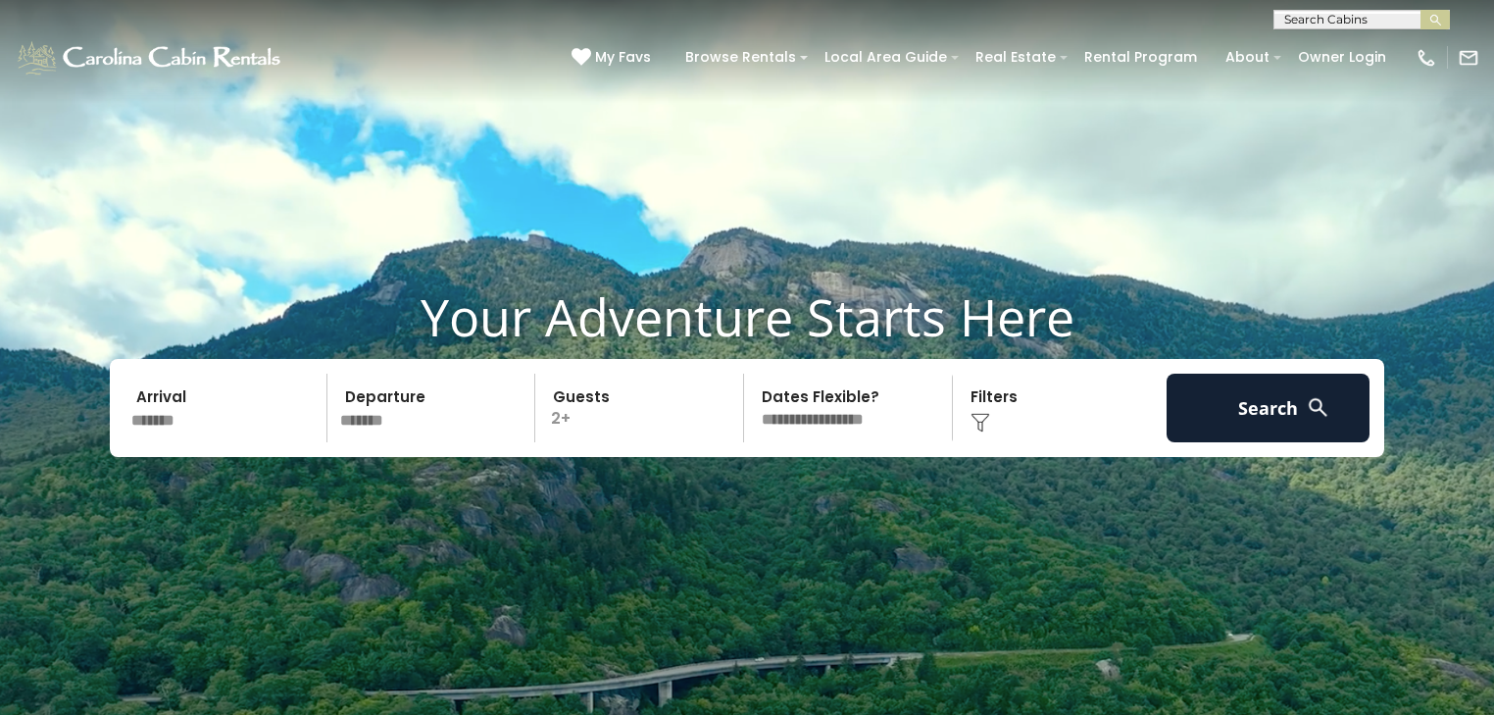
click at [988, 412] on div "Click to Choose" at bounding box center [1060, 408] width 203 height 69
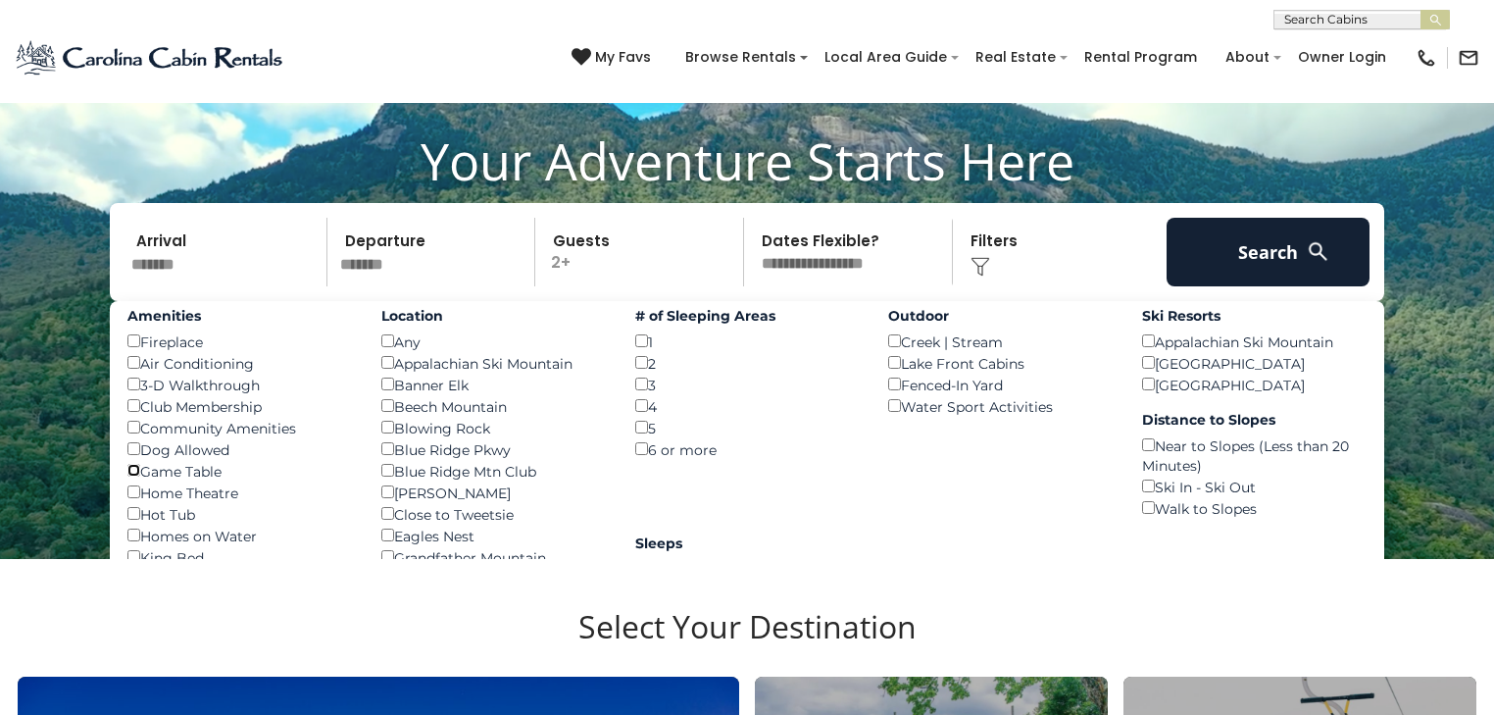
scroll to position [157, 0]
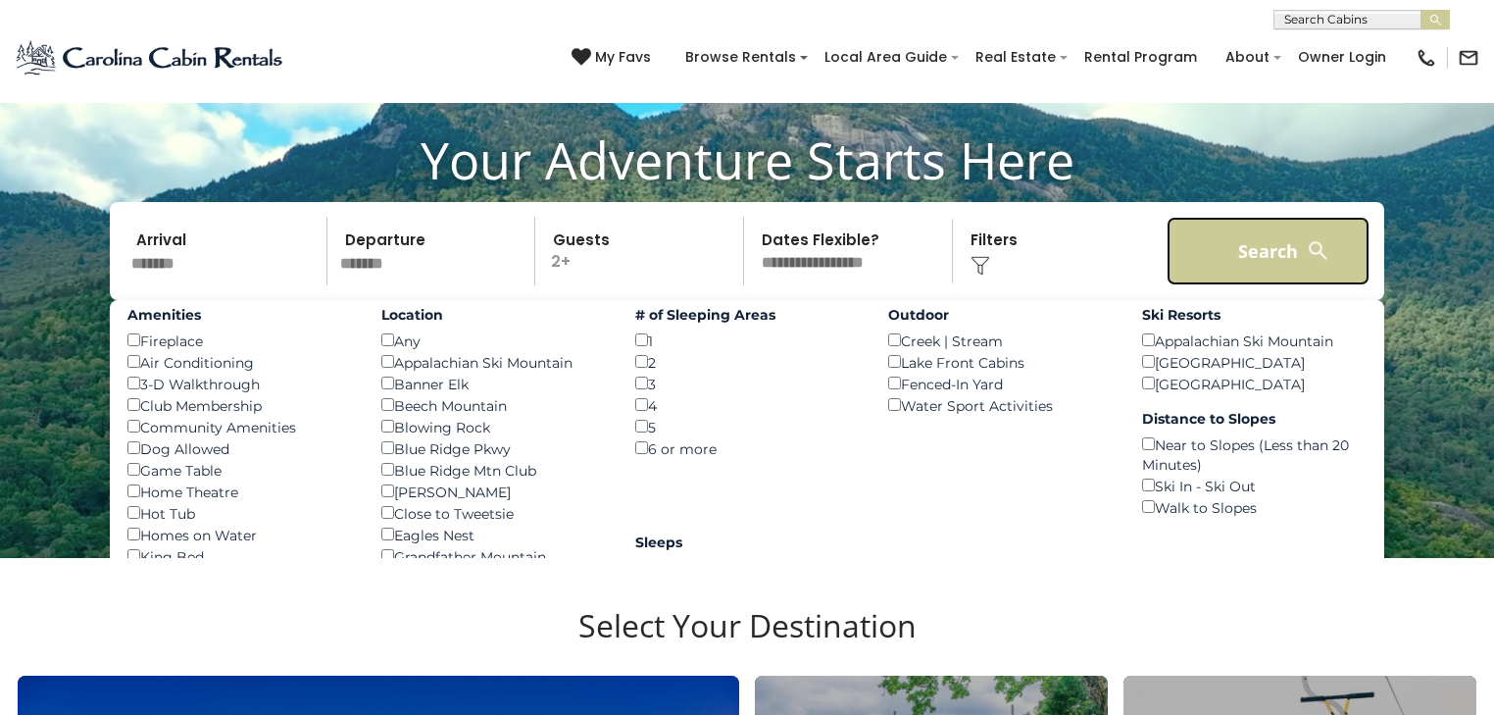
click at [1217, 254] on button "Search" at bounding box center [1268, 251] width 203 height 69
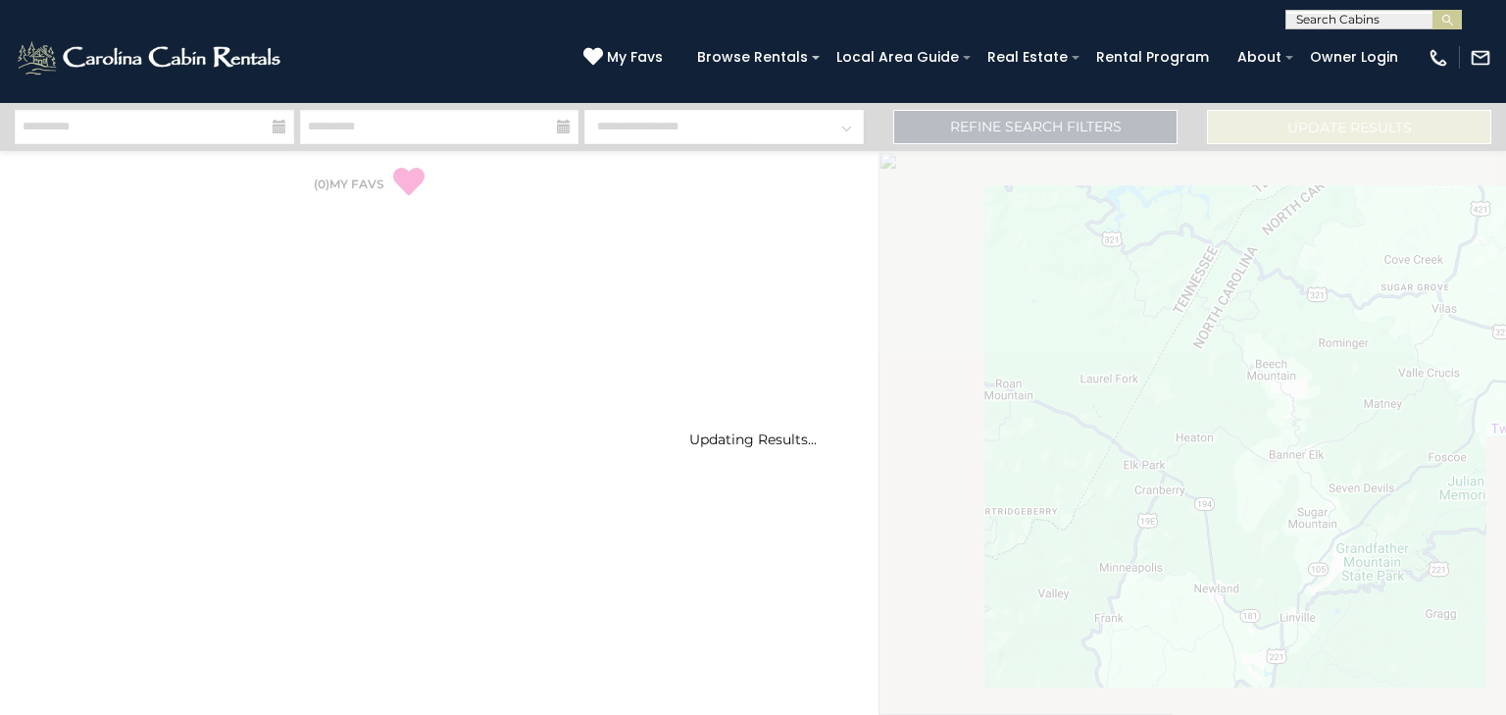
select select "*"
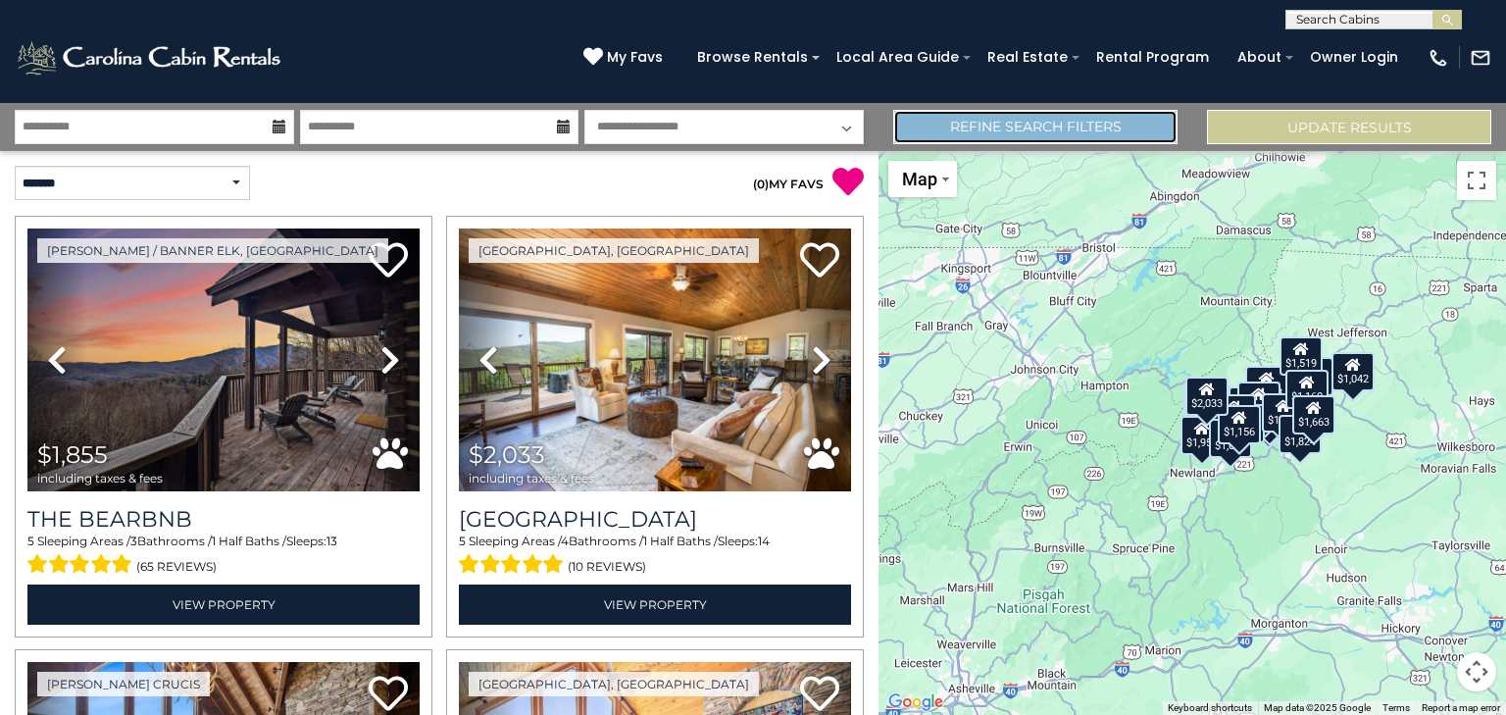
click at [1068, 126] on link "Refine Search Filters" at bounding box center [1035, 127] width 284 height 34
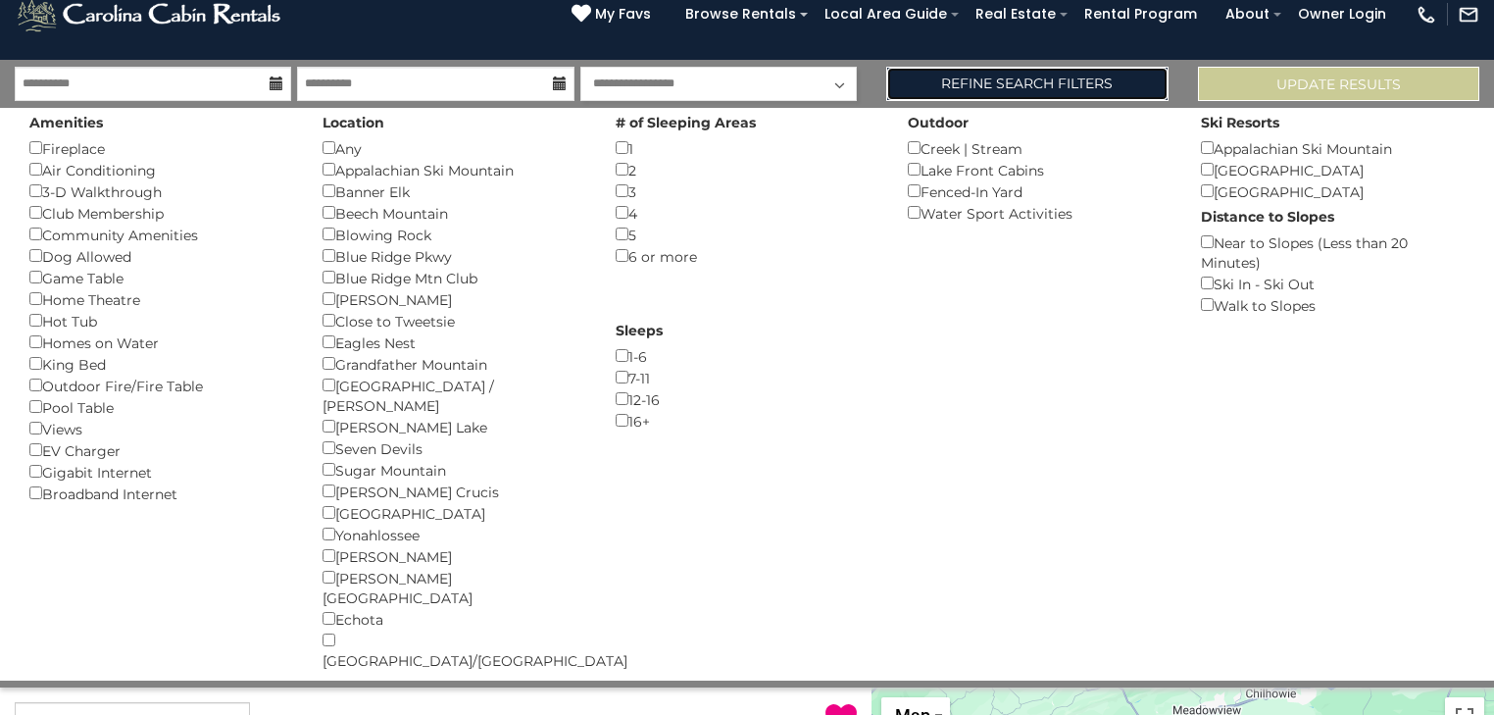
scroll to position [78, 0]
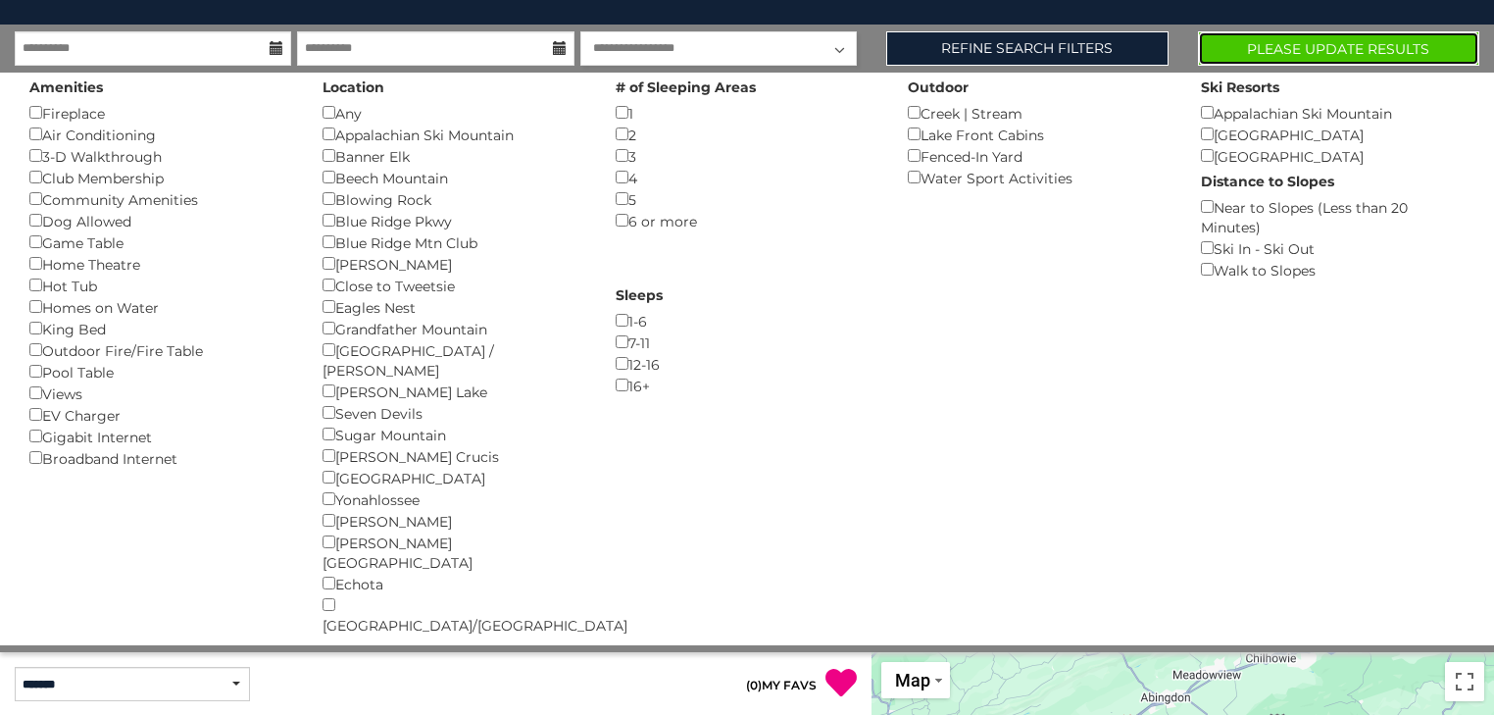
click at [1278, 45] on button "Please Update Results" at bounding box center [1339, 48] width 282 height 34
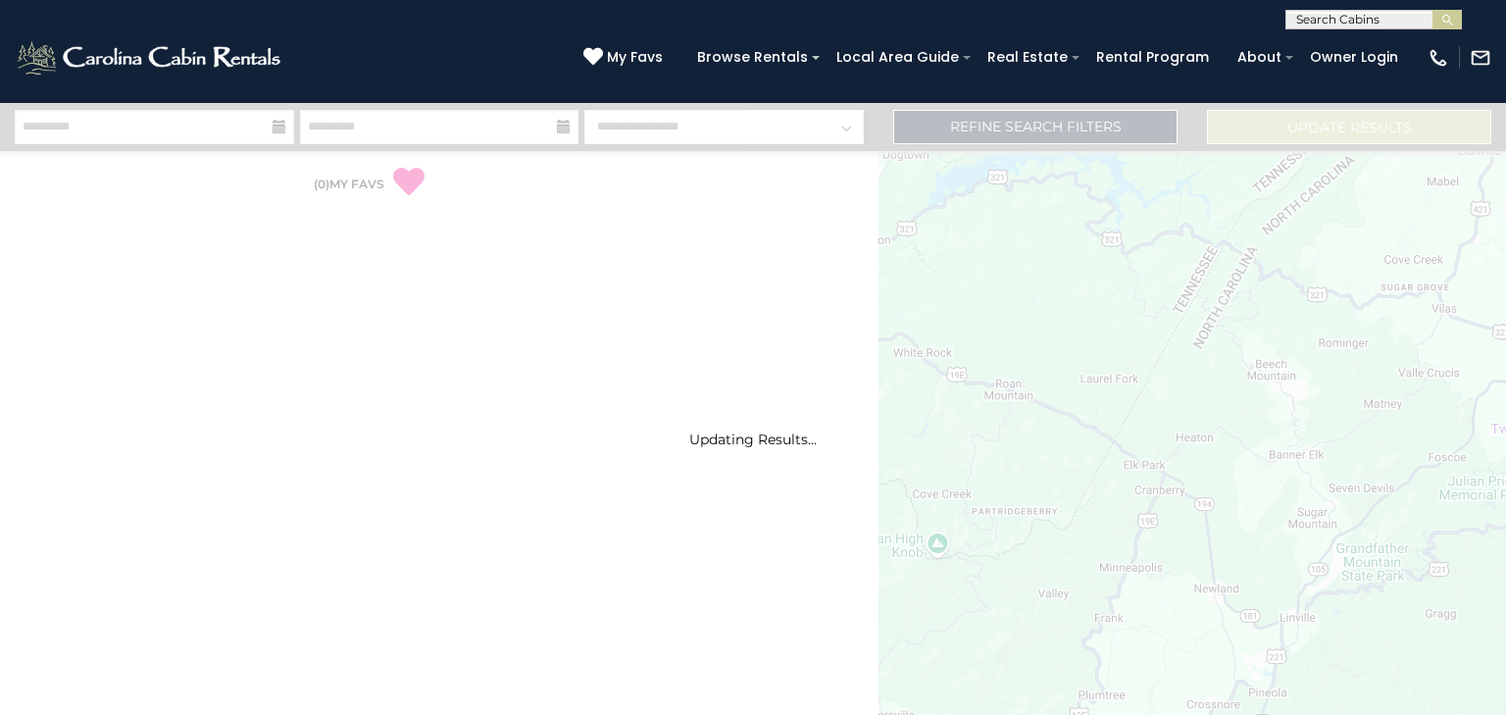
select select "*"
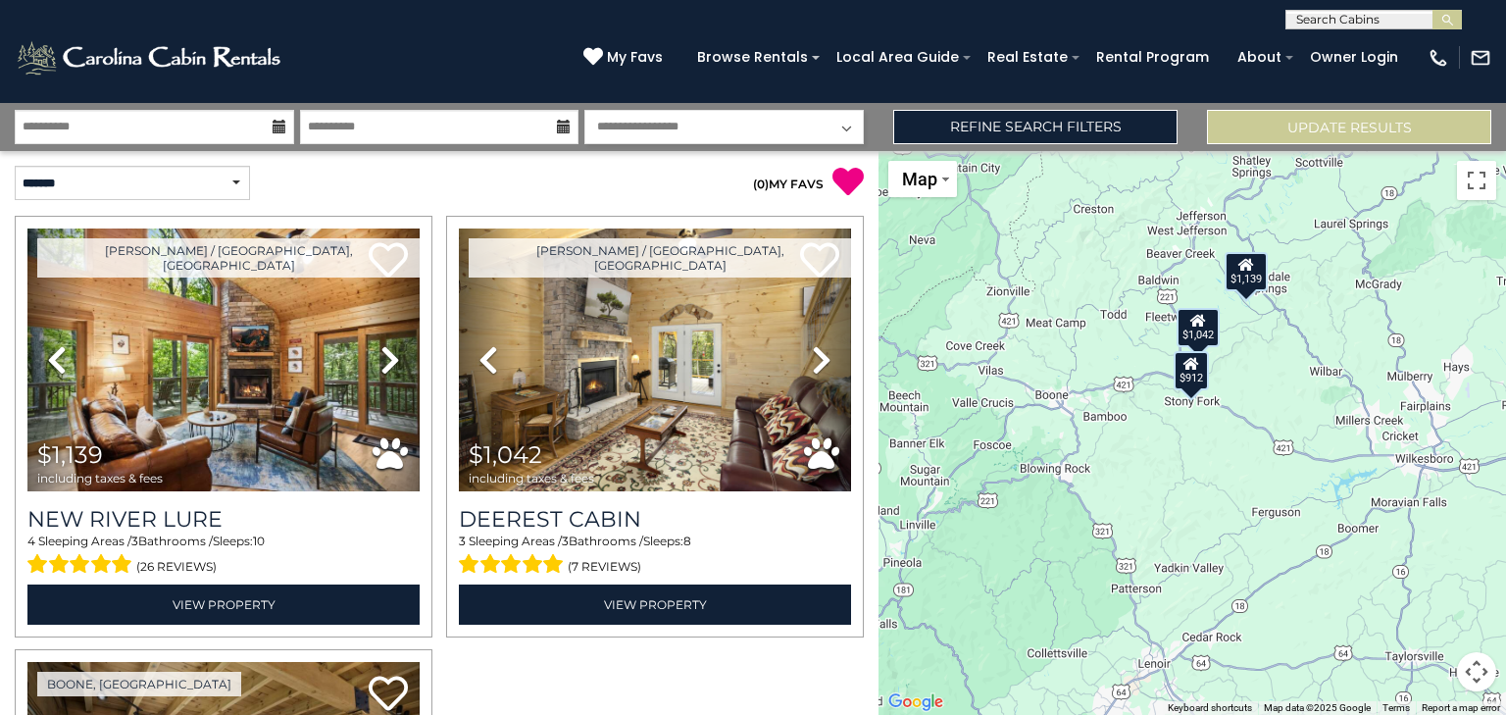
drag, startPoint x: 1332, startPoint y: 347, endPoint x: 1114, endPoint y: 343, distance: 217.7
click at [1114, 343] on div "$1,139 $1,042 $912" at bounding box center [1193, 433] width 628 height 564
click at [1277, 321] on div "$1,139 $1,042 $912" at bounding box center [1193, 433] width 628 height 564
click at [1276, 322] on div "$1,139 $1,042 $912" at bounding box center [1193, 433] width 628 height 564
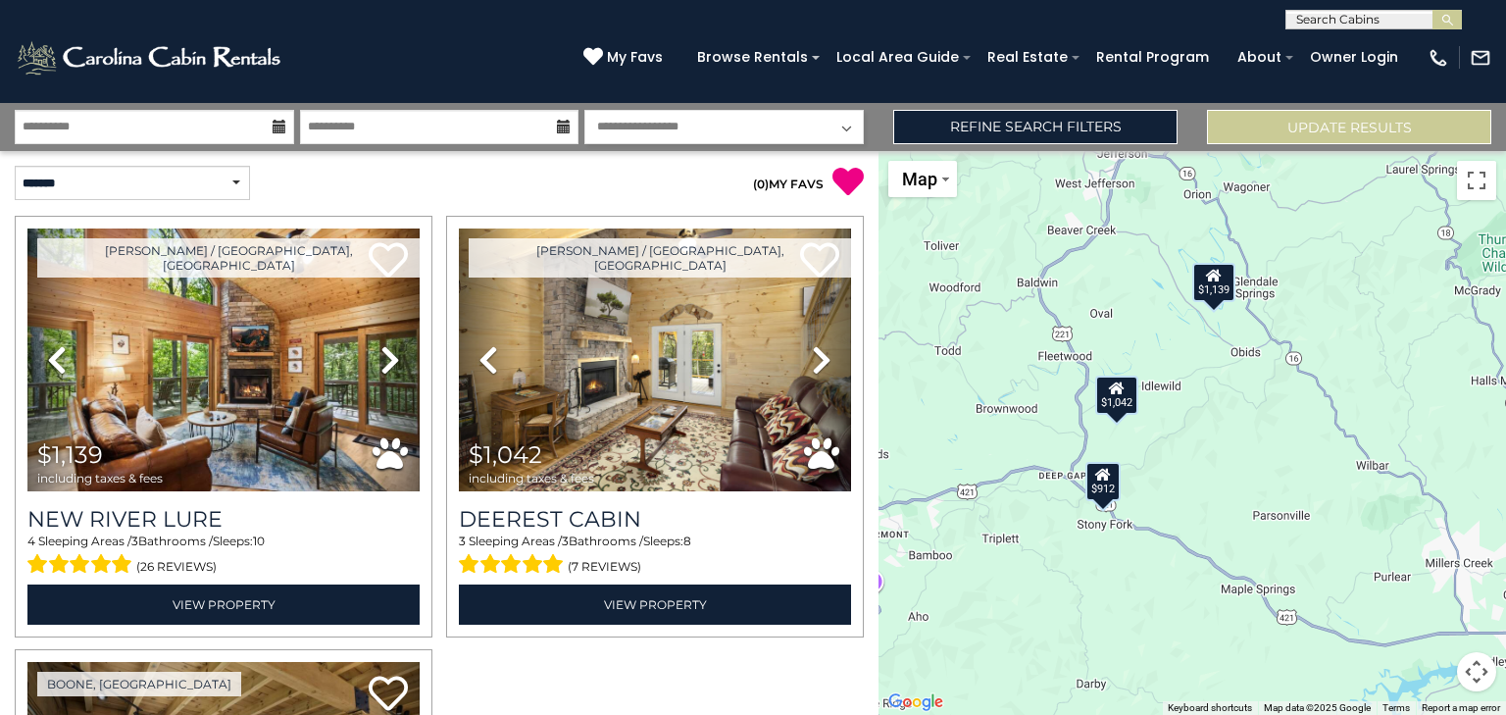
drag, startPoint x: 1220, startPoint y: 309, endPoint x: 1216, endPoint y: 357, distance: 48.2
click at [1216, 357] on div "$1,139 $1,042 $912" at bounding box center [1193, 433] width 628 height 564
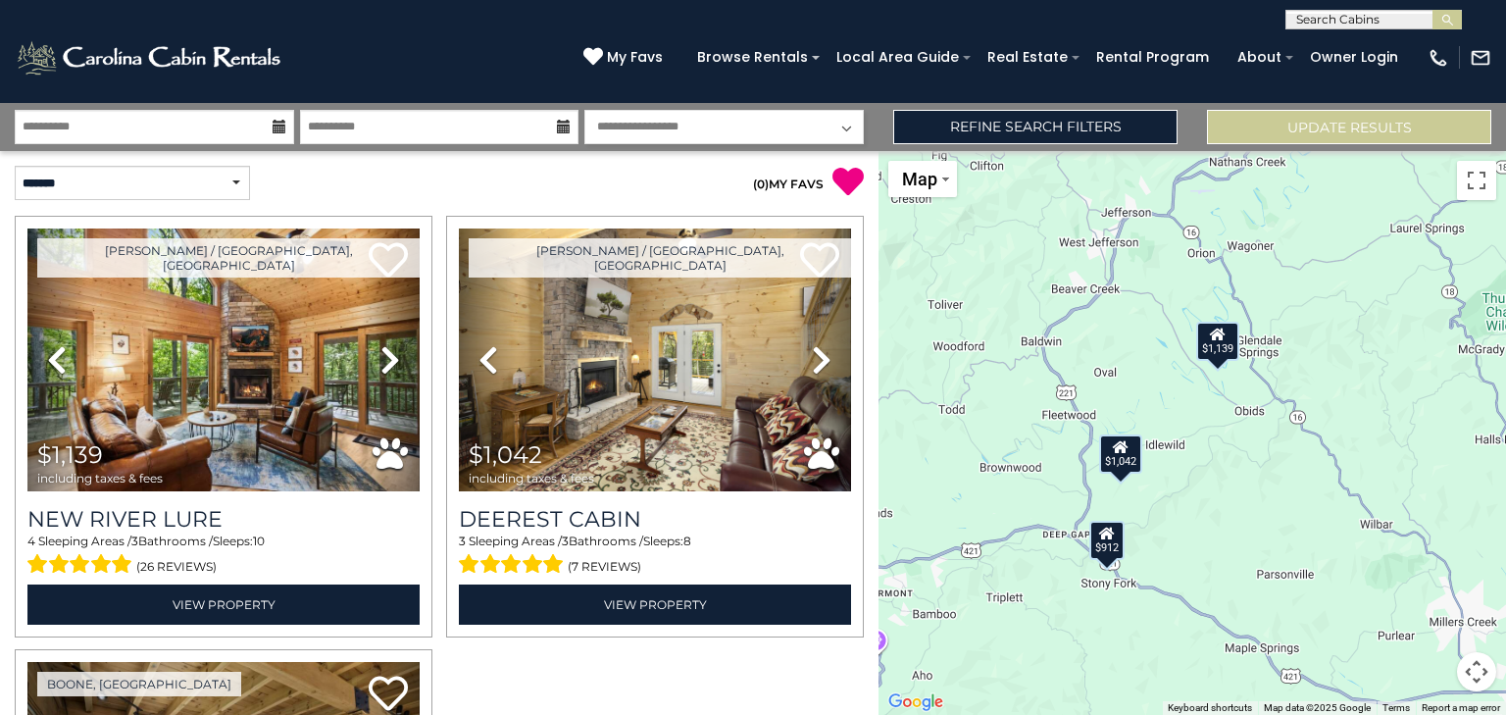
drag, startPoint x: 1137, startPoint y: 282, endPoint x: 1141, endPoint y: 345, distance: 62.9
click at [1141, 345] on div "$1,139 $1,042 $912" at bounding box center [1193, 433] width 628 height 564
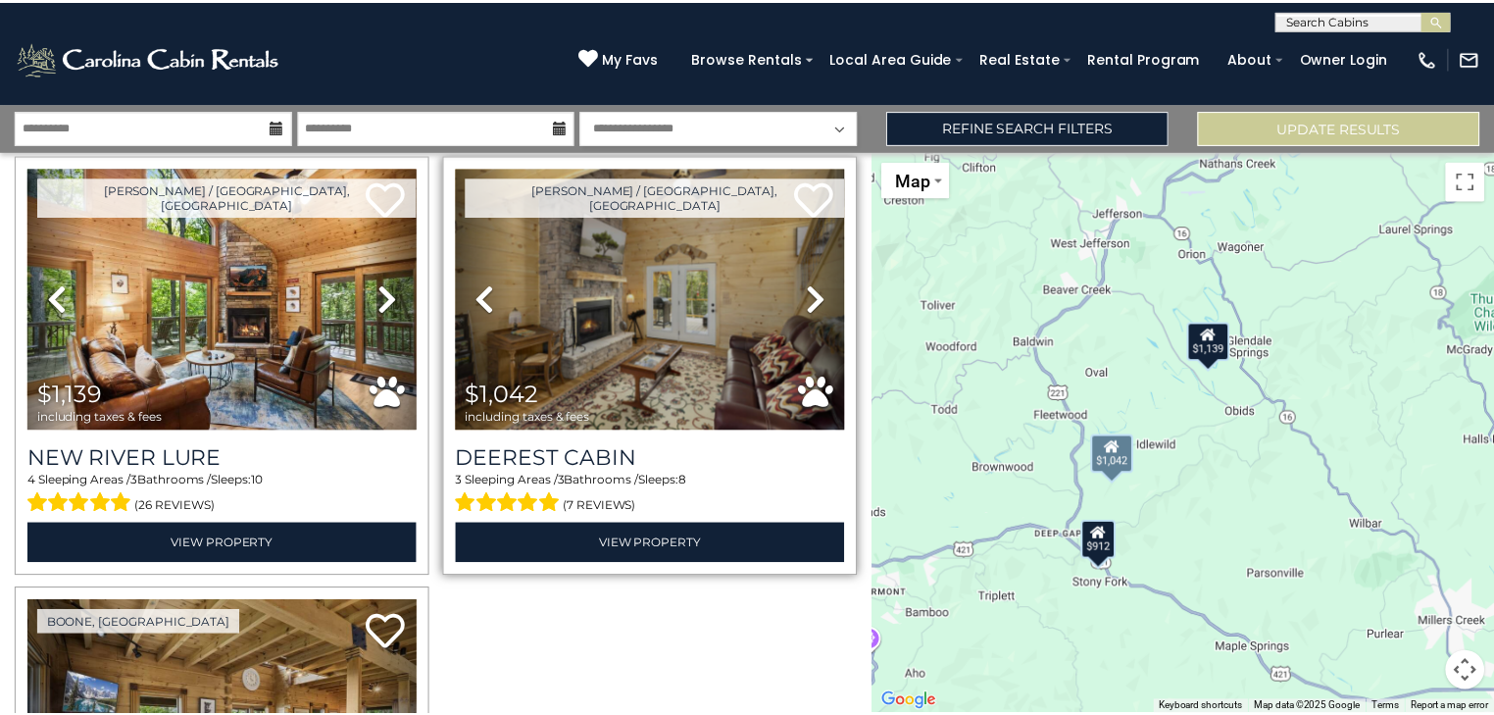
scroll to position [39, 0]
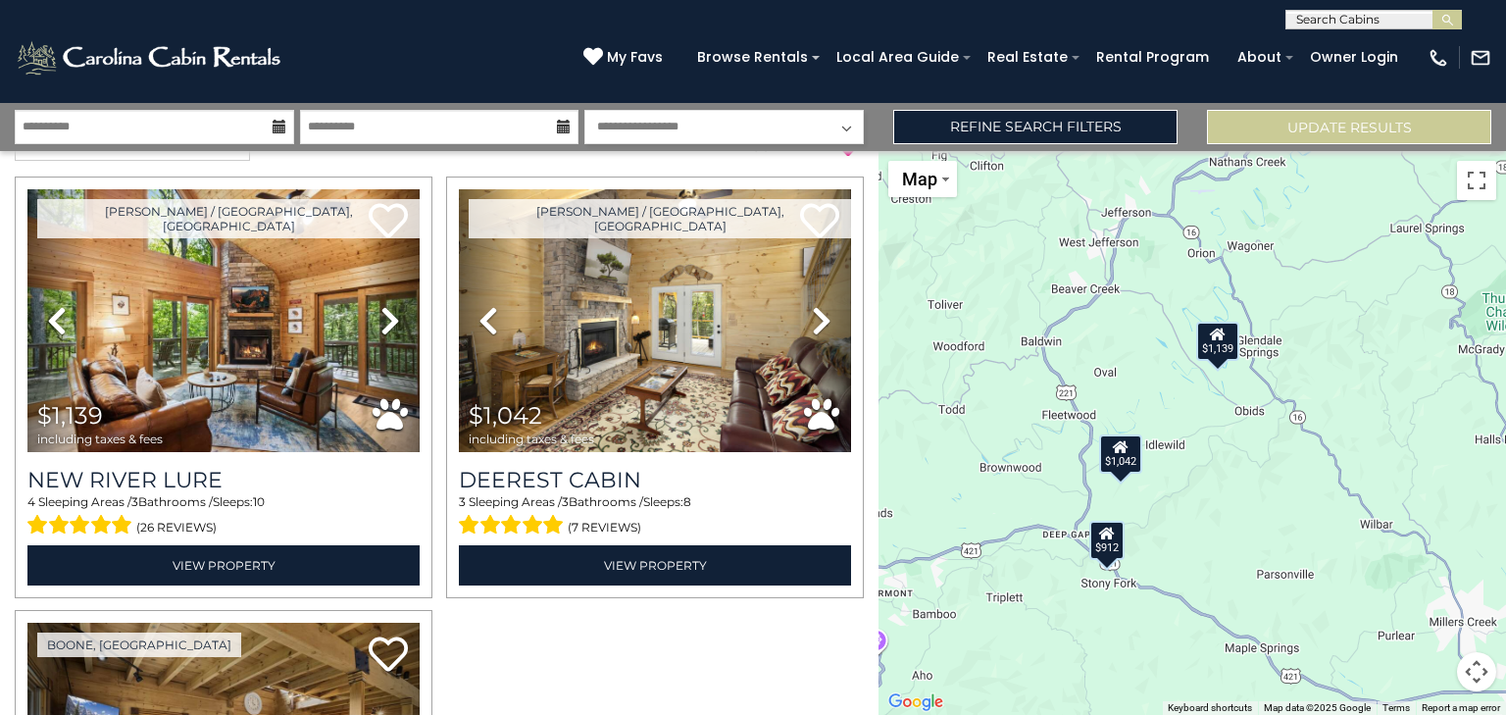
click at [1114, 147] on div "**********" at bounding box center [753, 127] width 1506 height 48
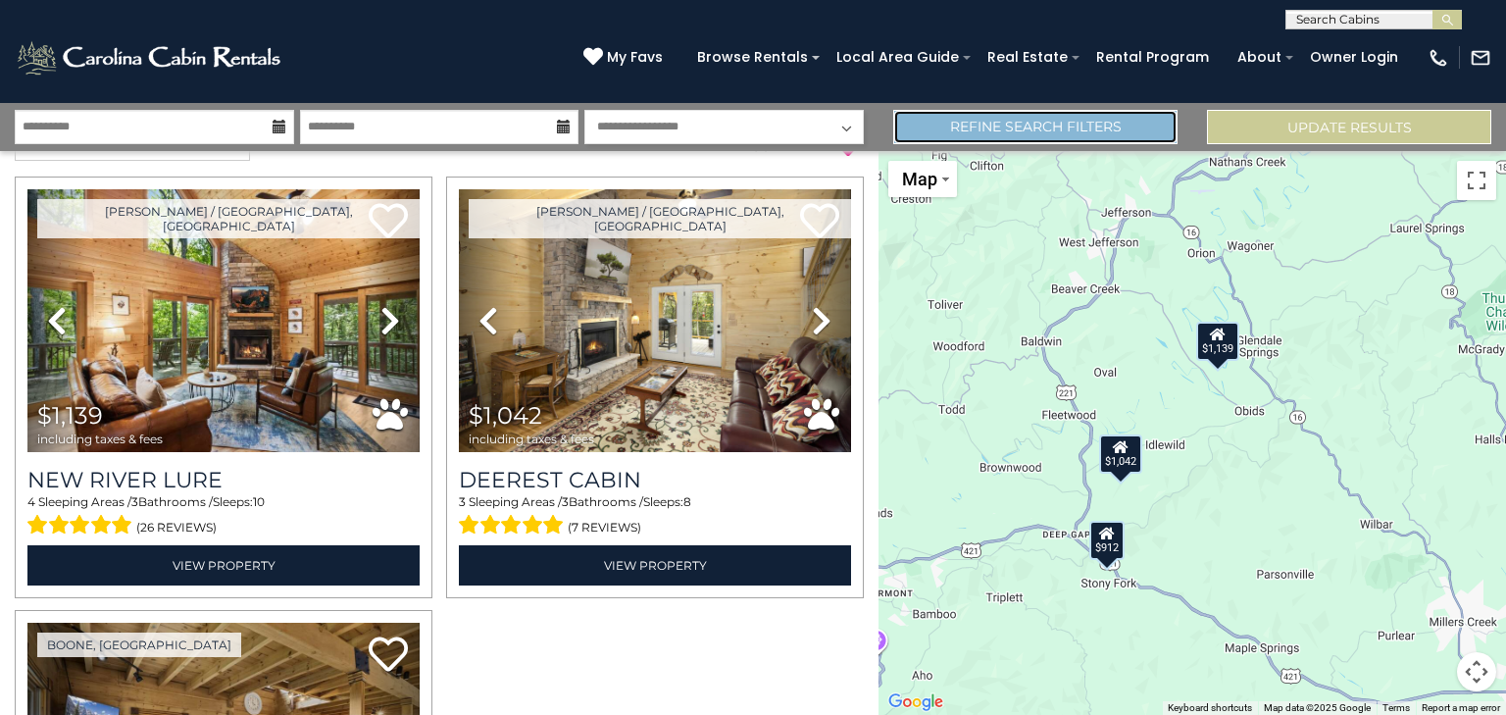
click at [1102, 133] on link "Refine Search Filters" at bounding box center [1035, 127] width 284 height 34
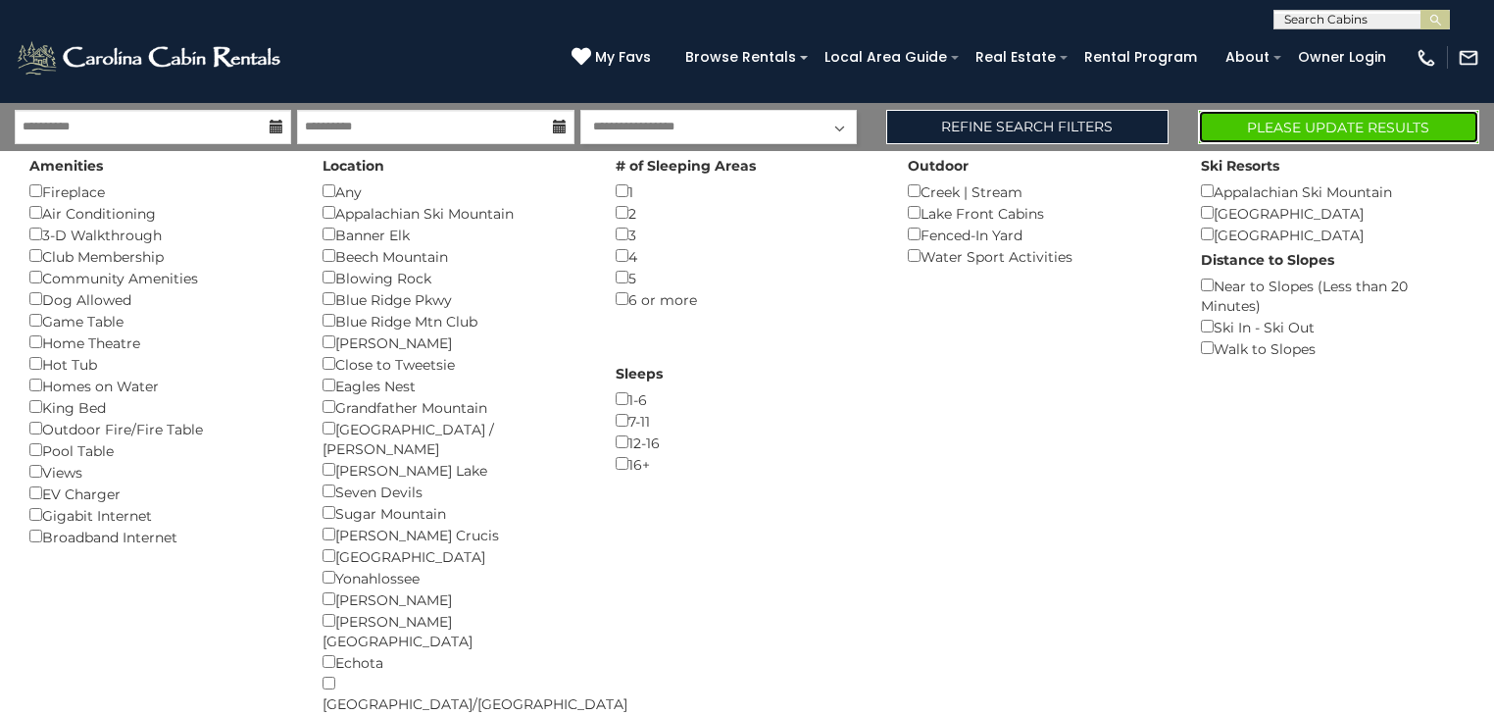
click at [1289, 126] on button "Please Update Results" at bounding box center [1339, 127] width 282 height 34
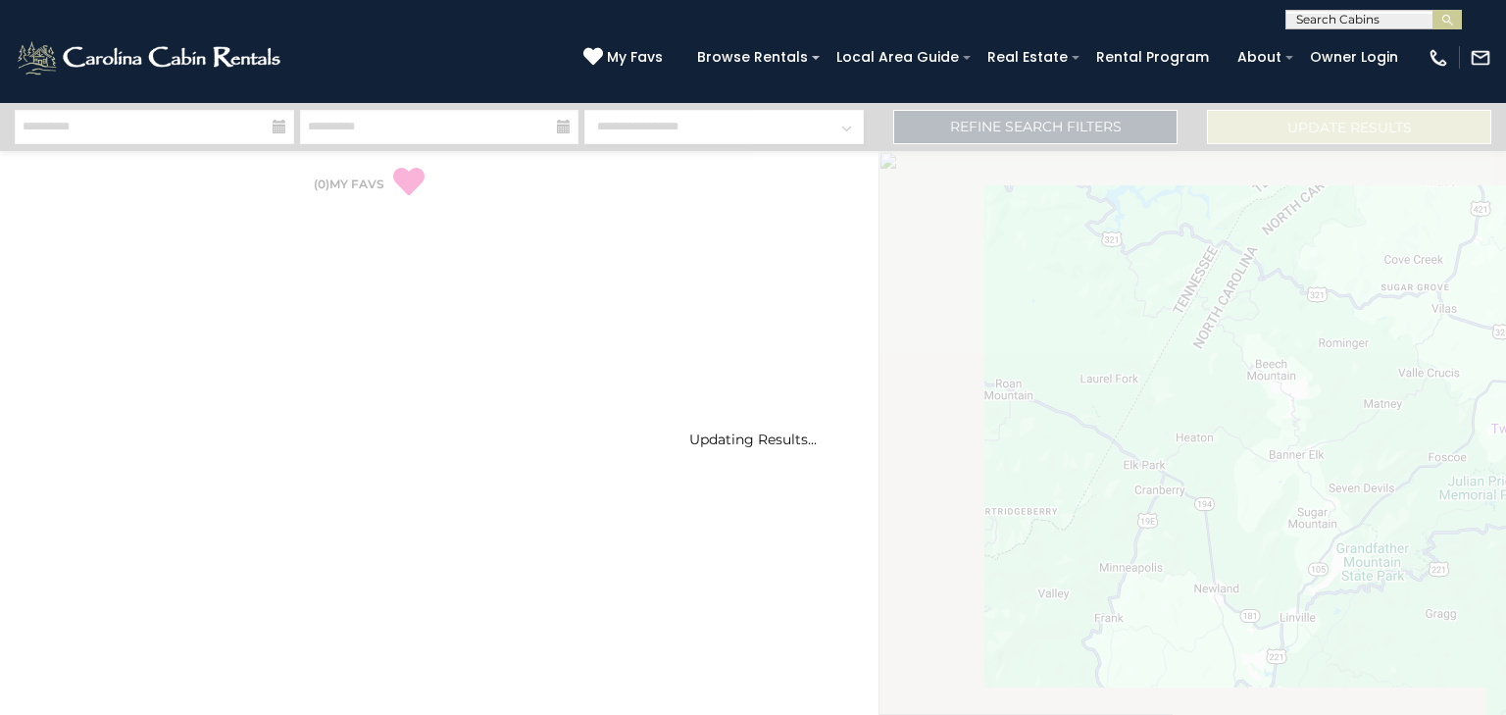
select select "*"
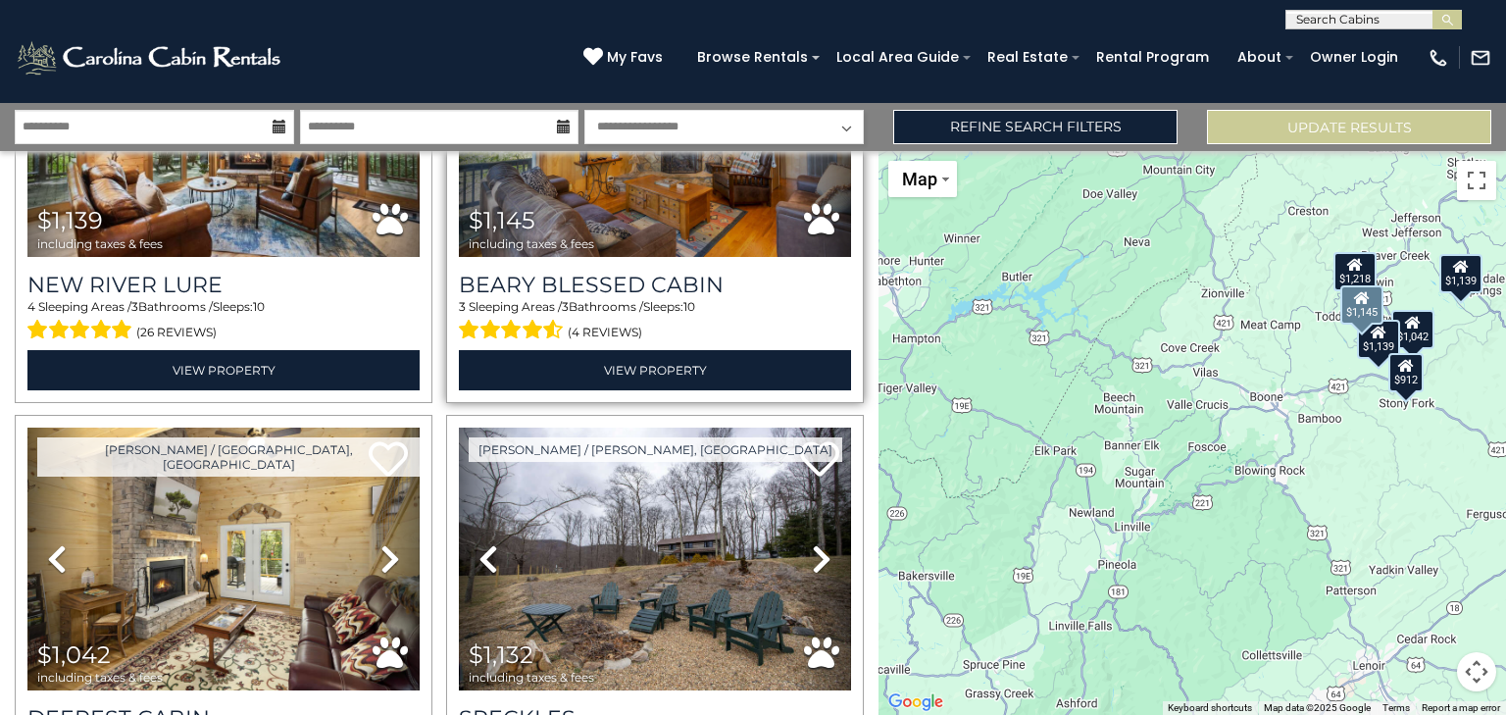
scroll to position [314, 0]
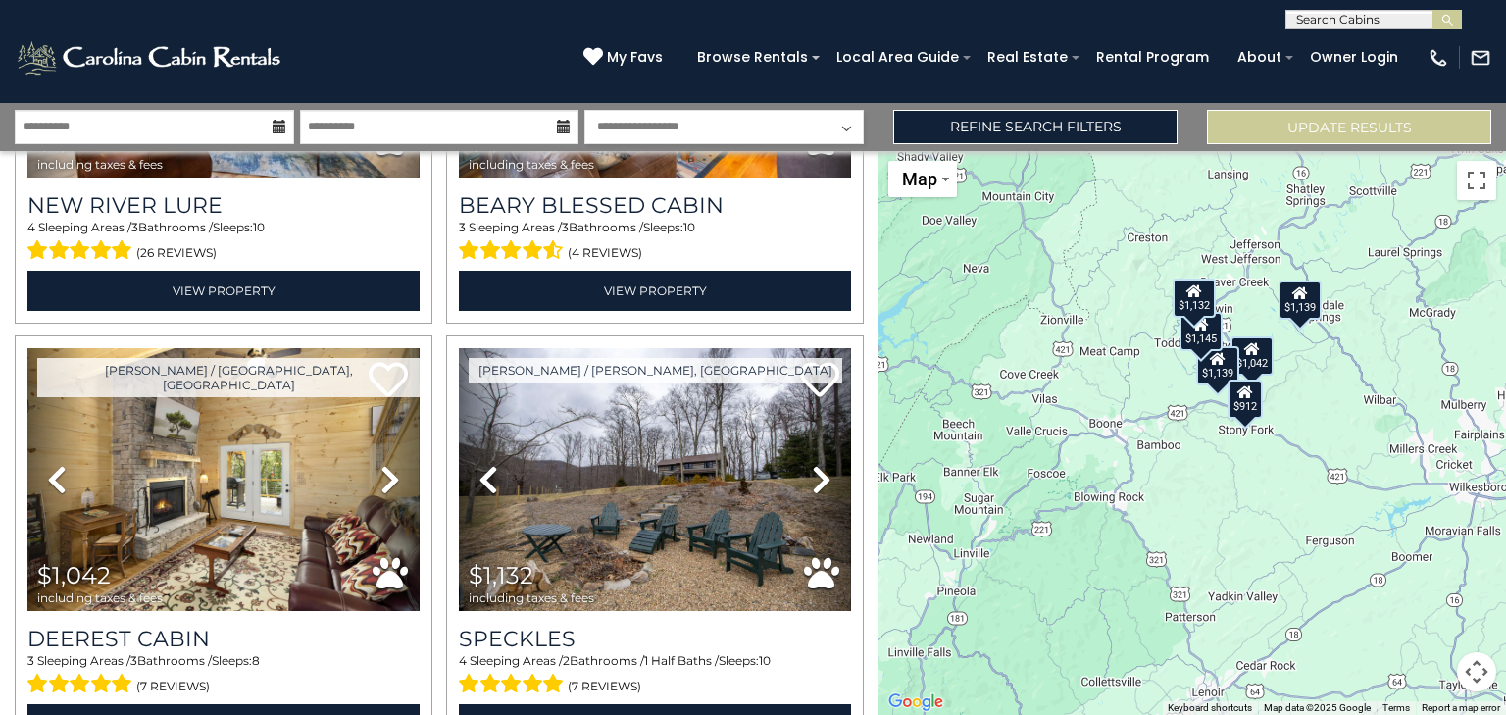
drag, startPoint x: 1481, startPoint y: 331, endPoint x: 1263, endPoint y: 379, distance: 222.9
click at [1263, 379] on div "$1,139 $1,145 $1,042 $1,132 $1,218 $1,139 $912" at bounding box center [1193, 433] width 628 height 564
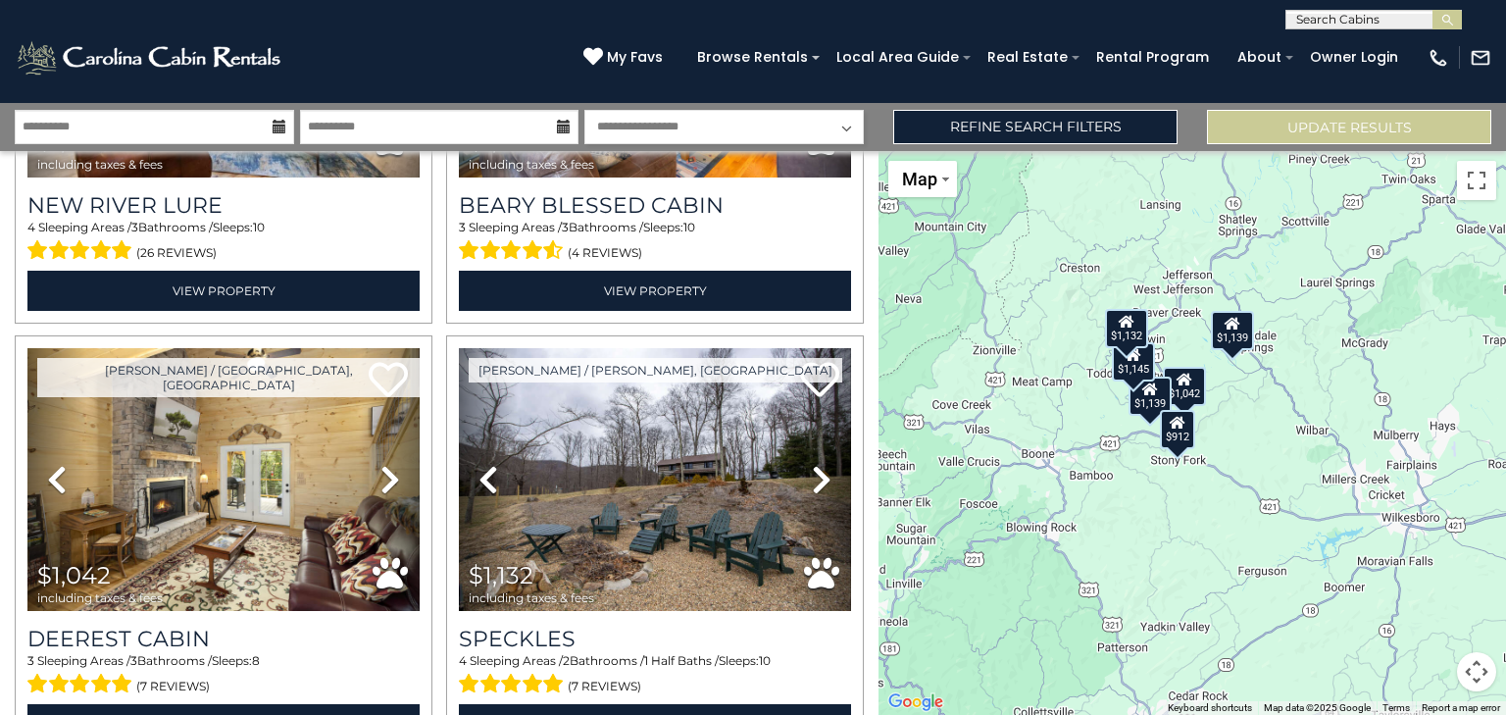
click at [1247, 401] on div "$1,139 $1,145 $1,042 $1,132 $1,218 $1,139 $912" at bounding box center [1193, 433] width 628 height 564
click at [1248, 401] on div "$1,139 $1,145 $1,042 $1,132 $1,218 $1,139 $912" at bounding box center [1193, 433] width 628 height 564
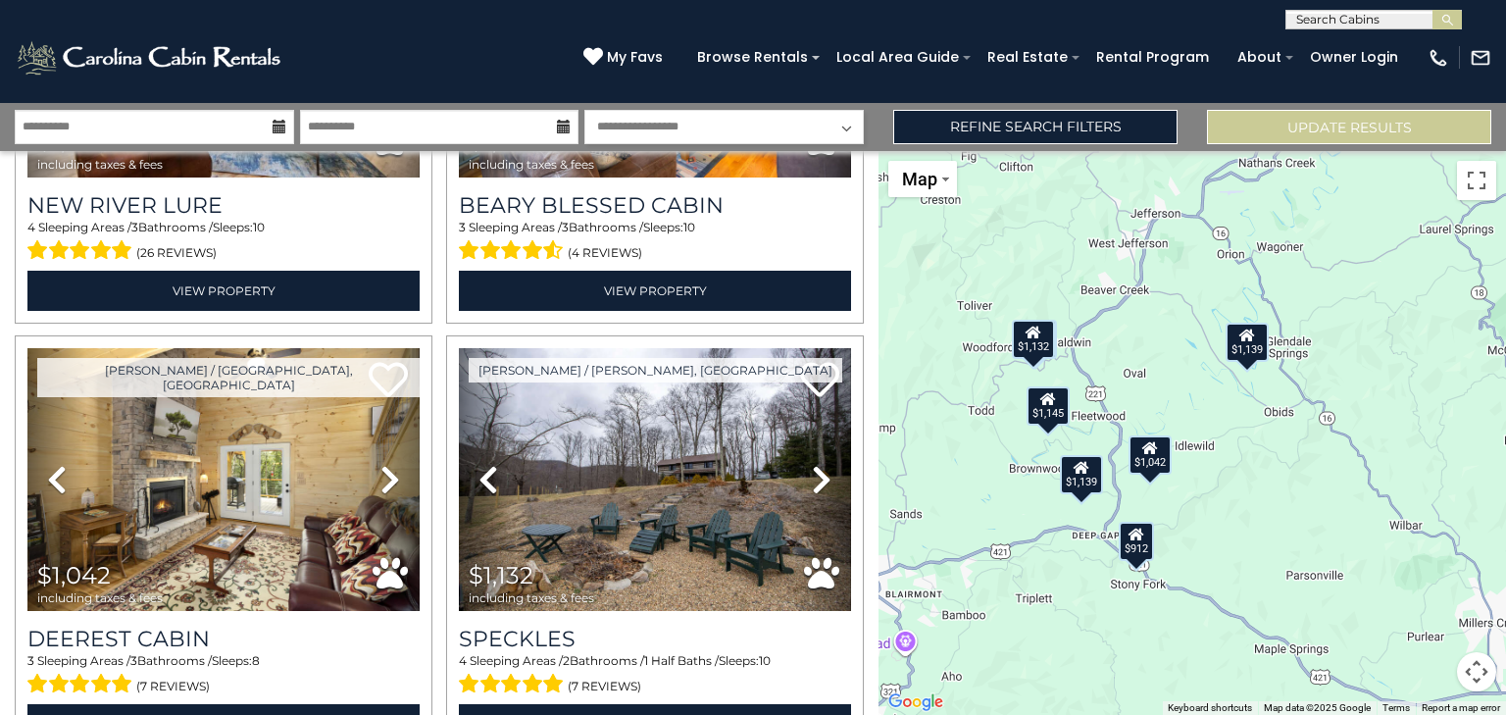
drag, startPoint x: 1161, startPoint y: 349, endPoint x: 1181, endPoint y: 393, distance: 48.3
click at [1181, 393] on div "$1,139 $1,145 $1,042 $1,132 $1,218 $1,139 $912" at bounding box center [1193, 433] width 628 height 564
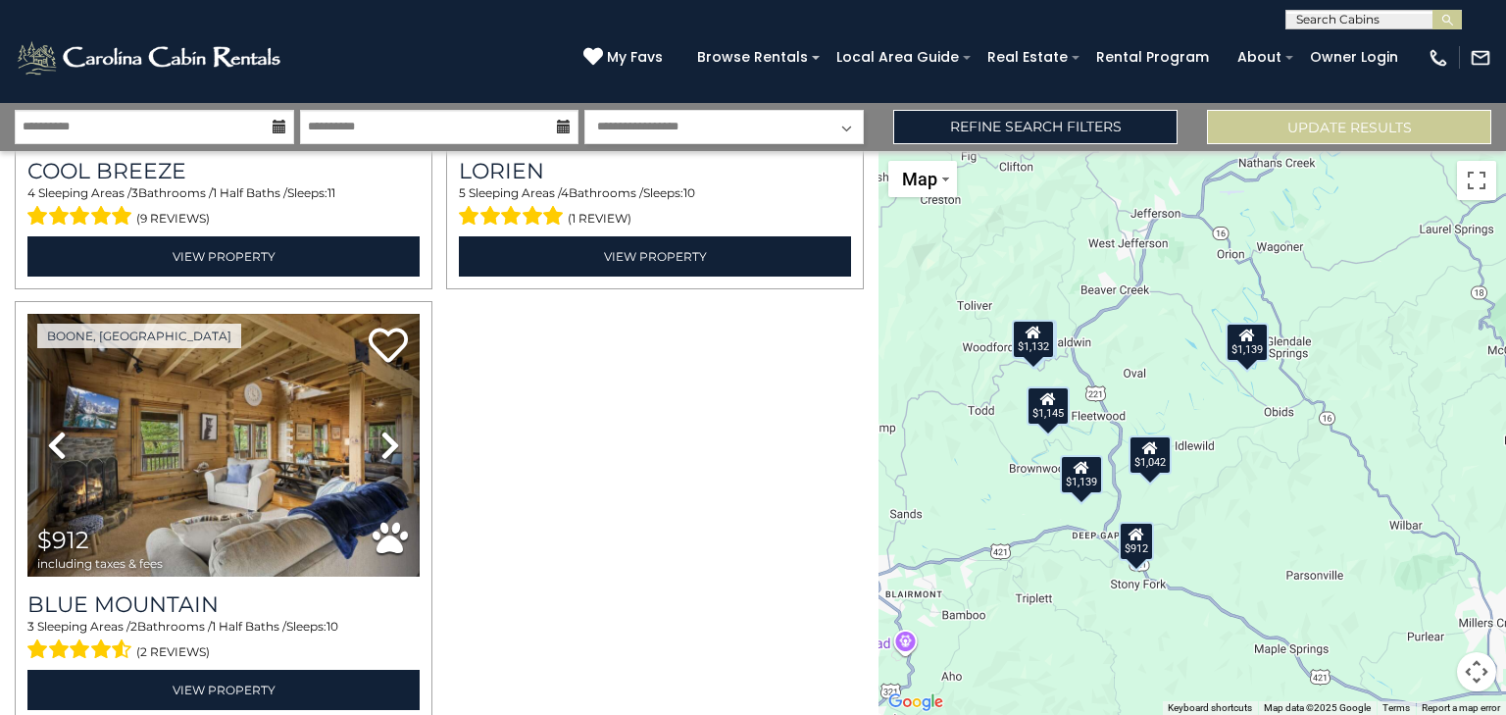
scroll to position [1293, 0]
